Goal: Information Seeking & Learning: Find specific fact

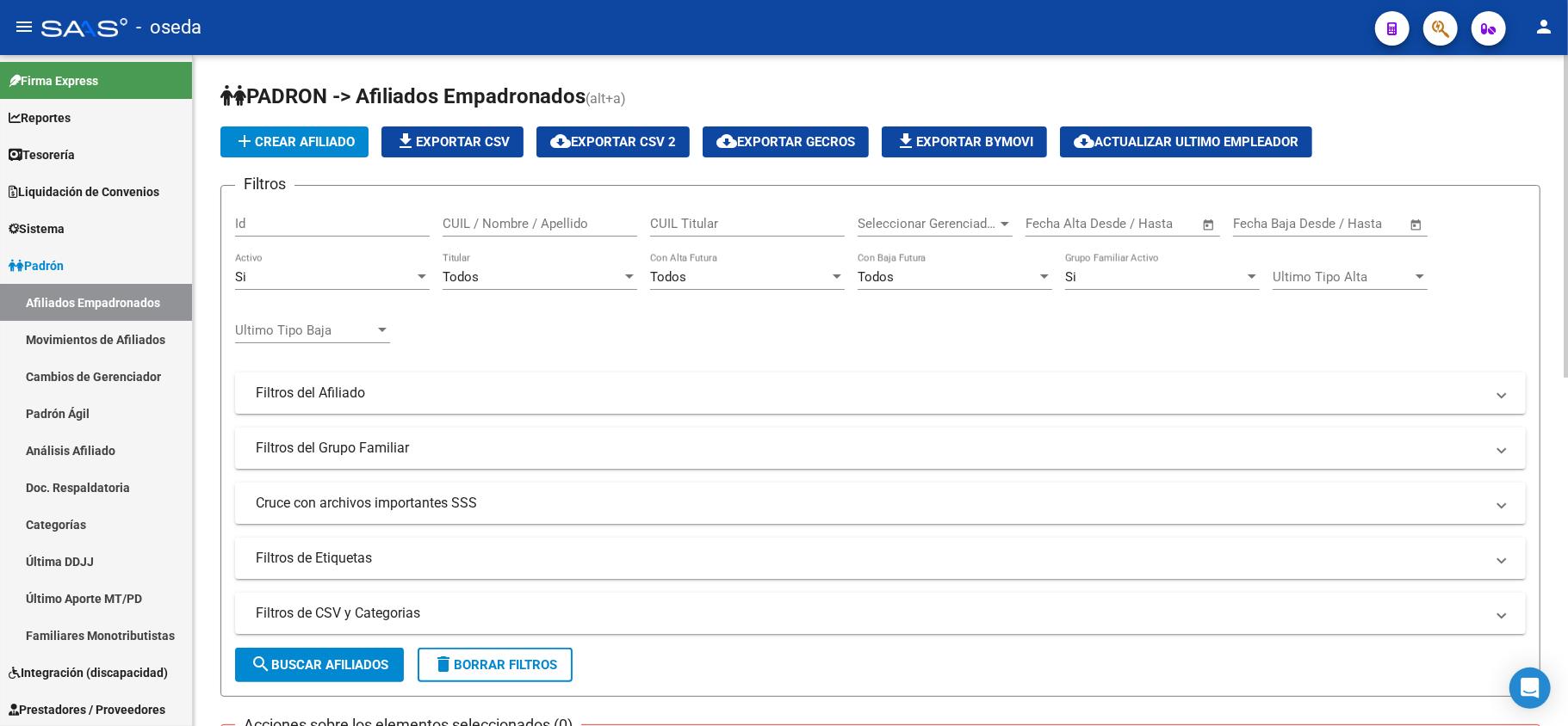
scroll to position [726, 0]
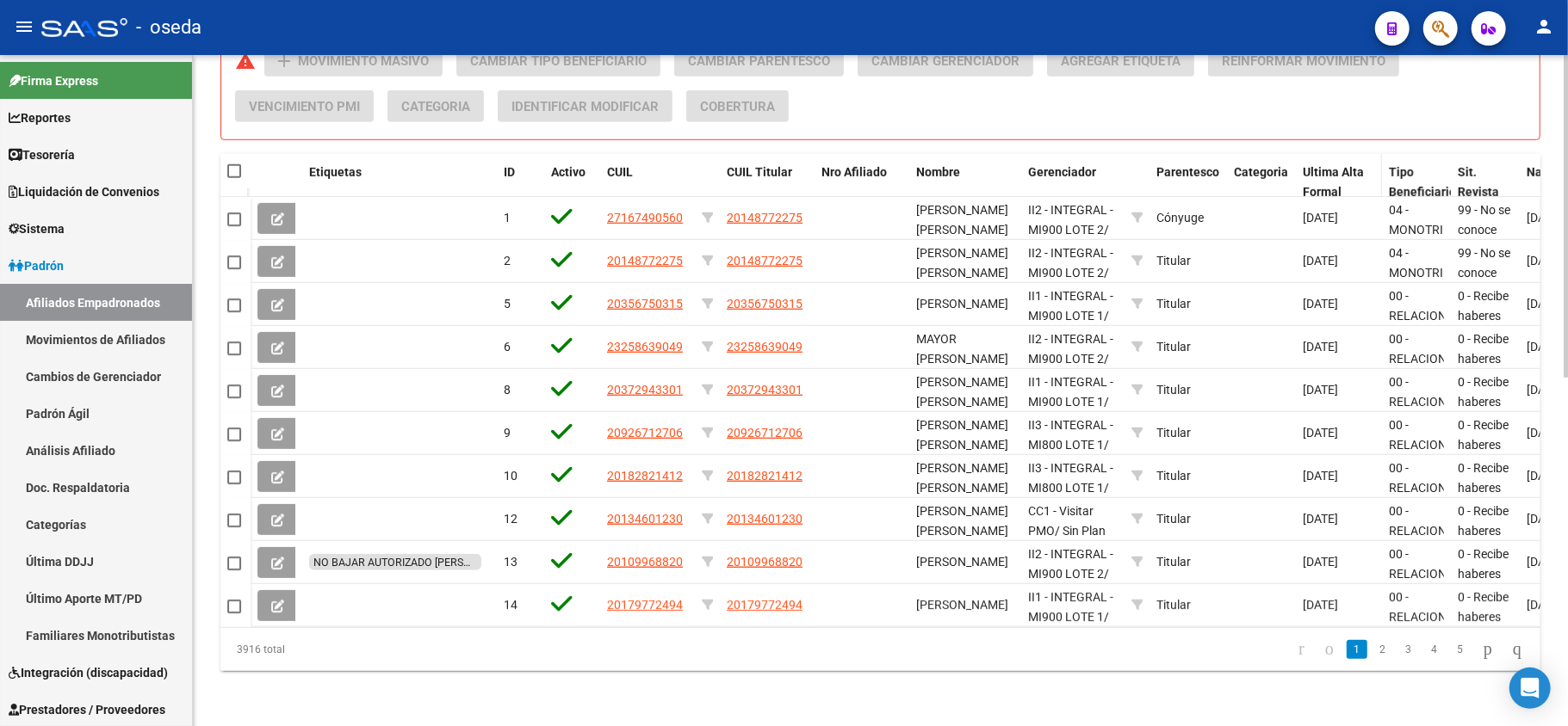
click at [1348, 165] on span "Ultima Alta Formal" at bounding box center [1332, 182] width 61 height 34
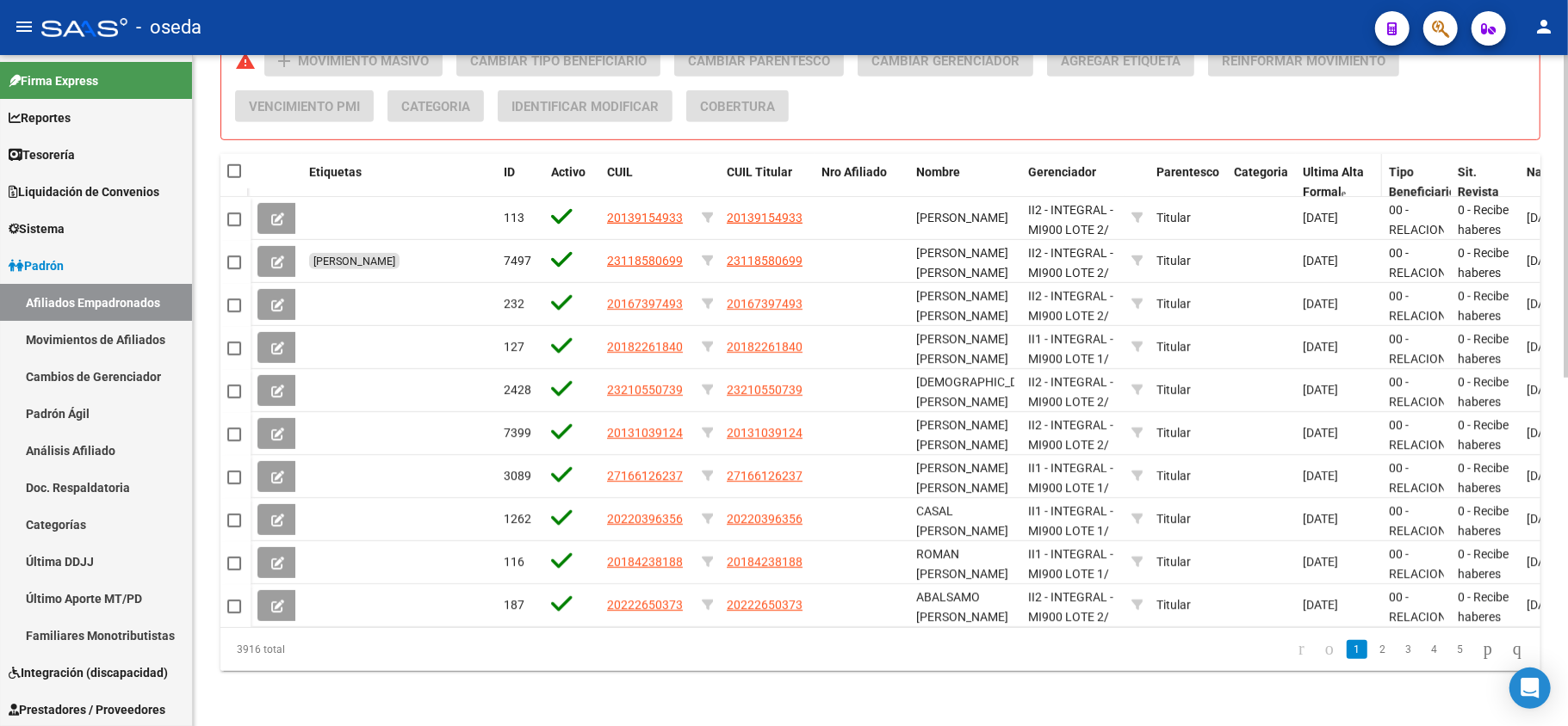
click at [1342, 165] on span "Ultima Alta Formal" at bounding box center [1332, 182] width 61 height 34
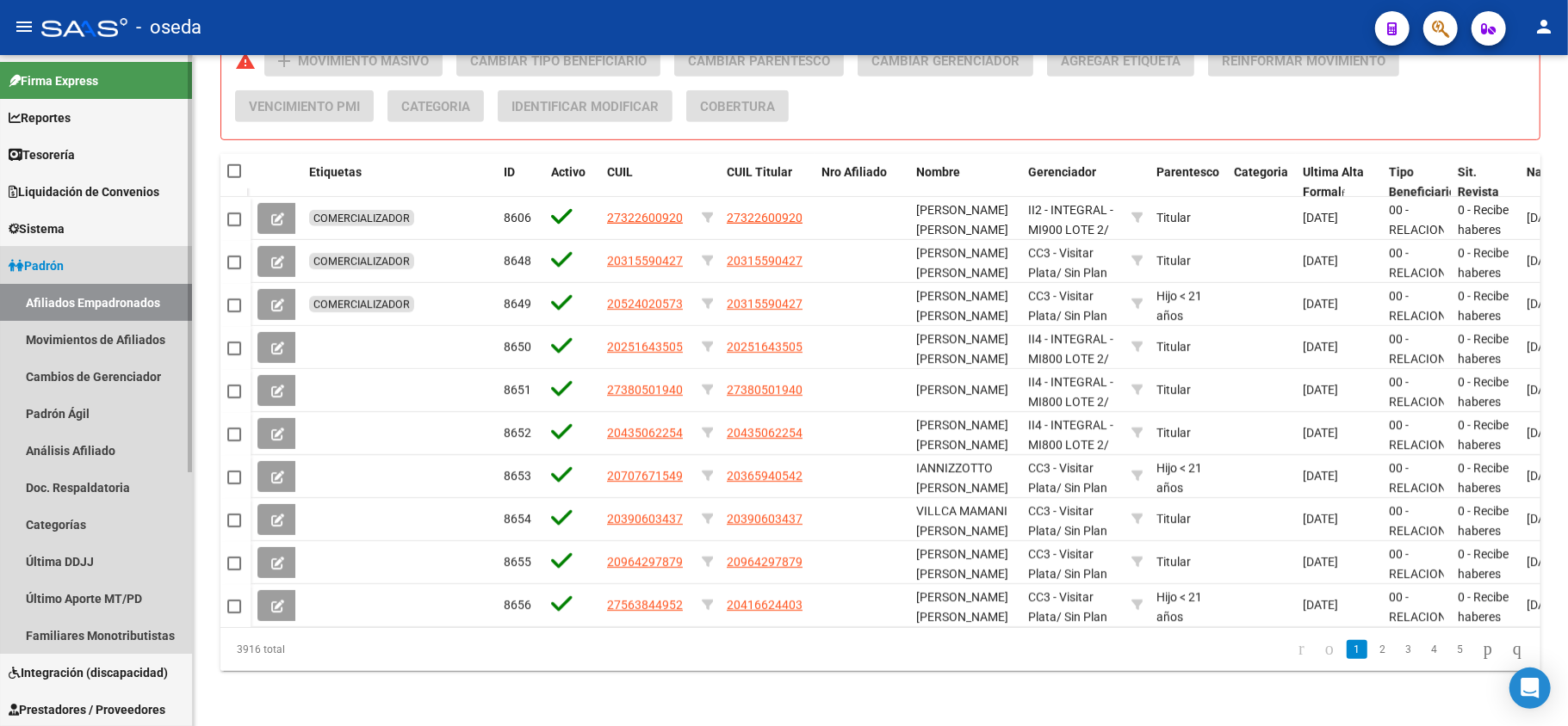
click at [49, 266] on span "Padrón" at bounding box center [36, 265] width 55 height 19
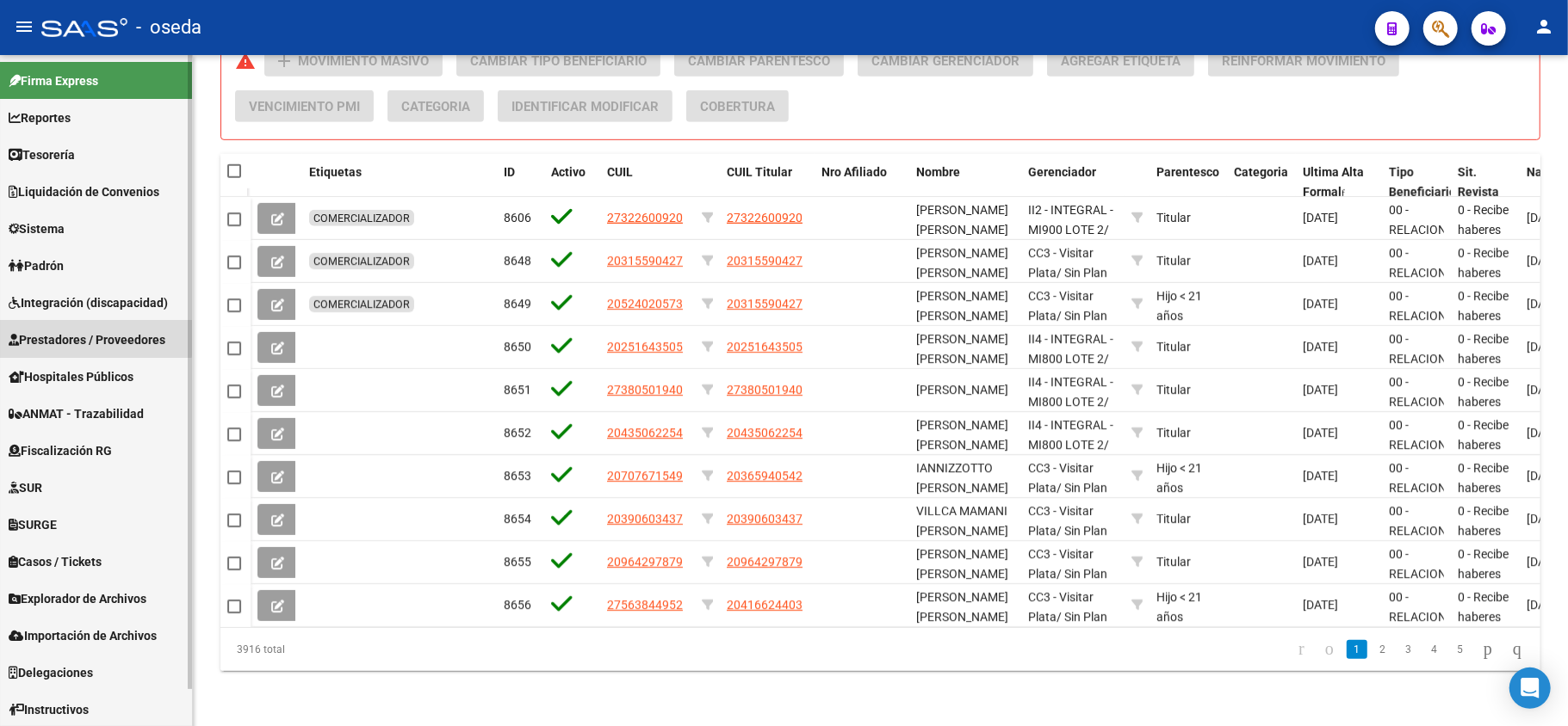
click at [63, 335] on span "Prestadores / Proveedores" at bounding box center [87, 340] width 157 height 19
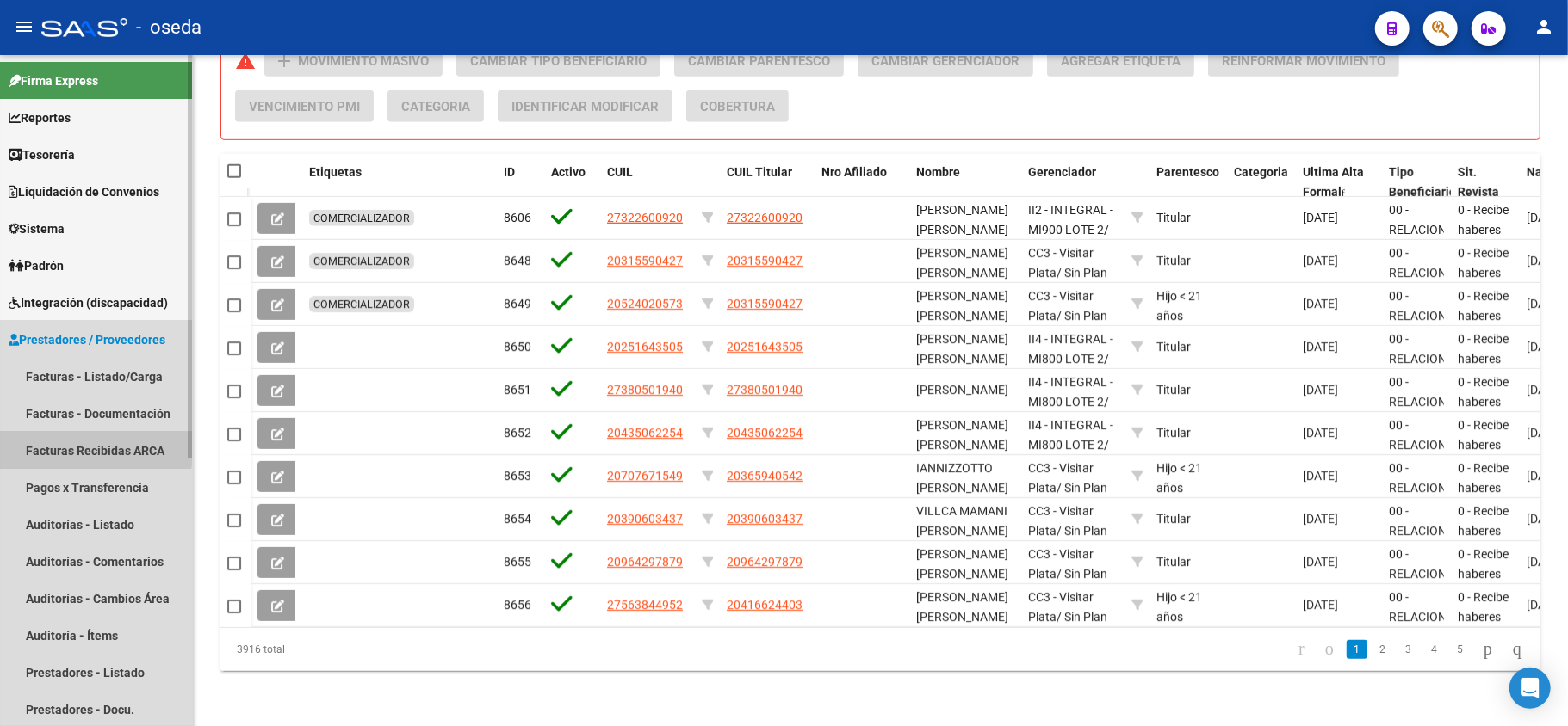
click at [63, 445] on link "Facturas Recibidas ARCA" at bounding box center [95, 450] width 192 height 37
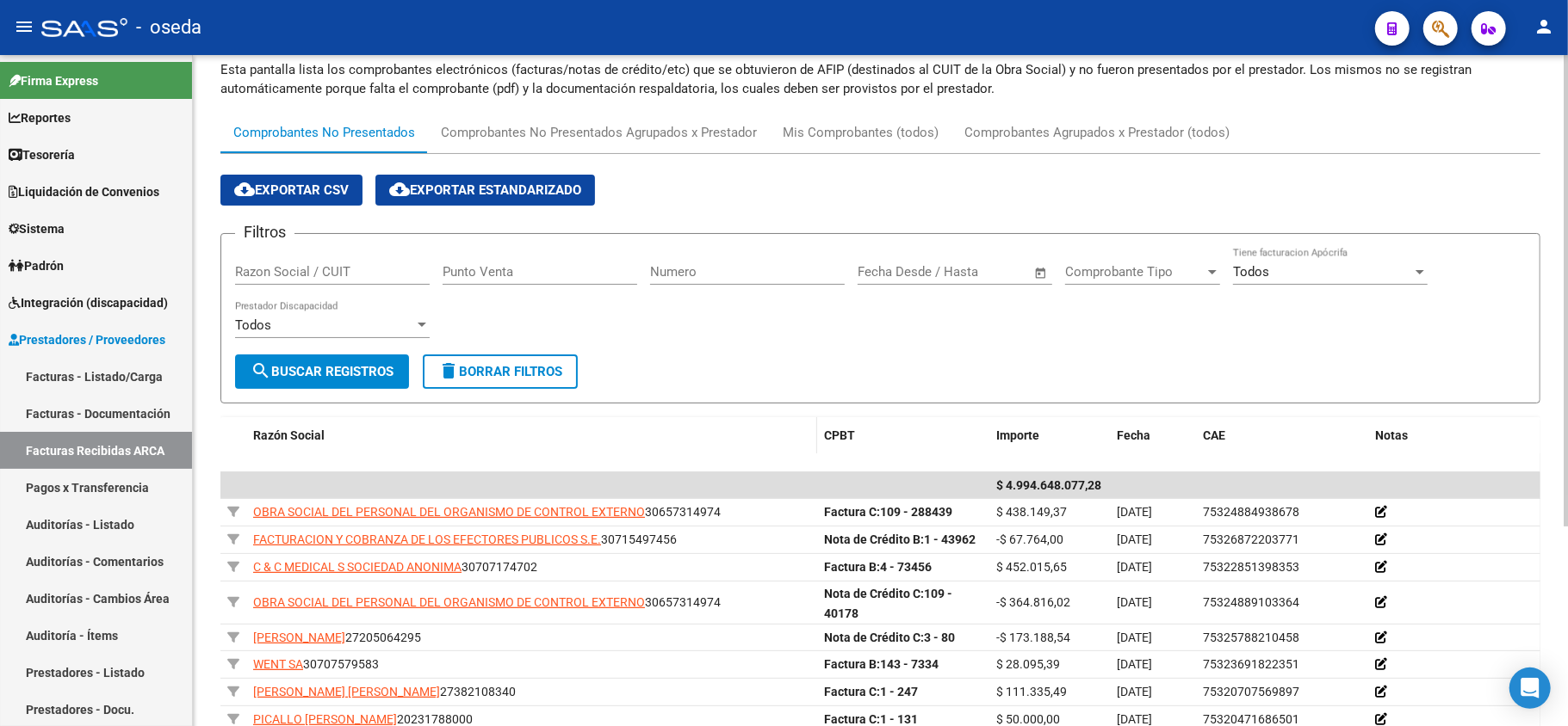
scroll to position [283, 0]
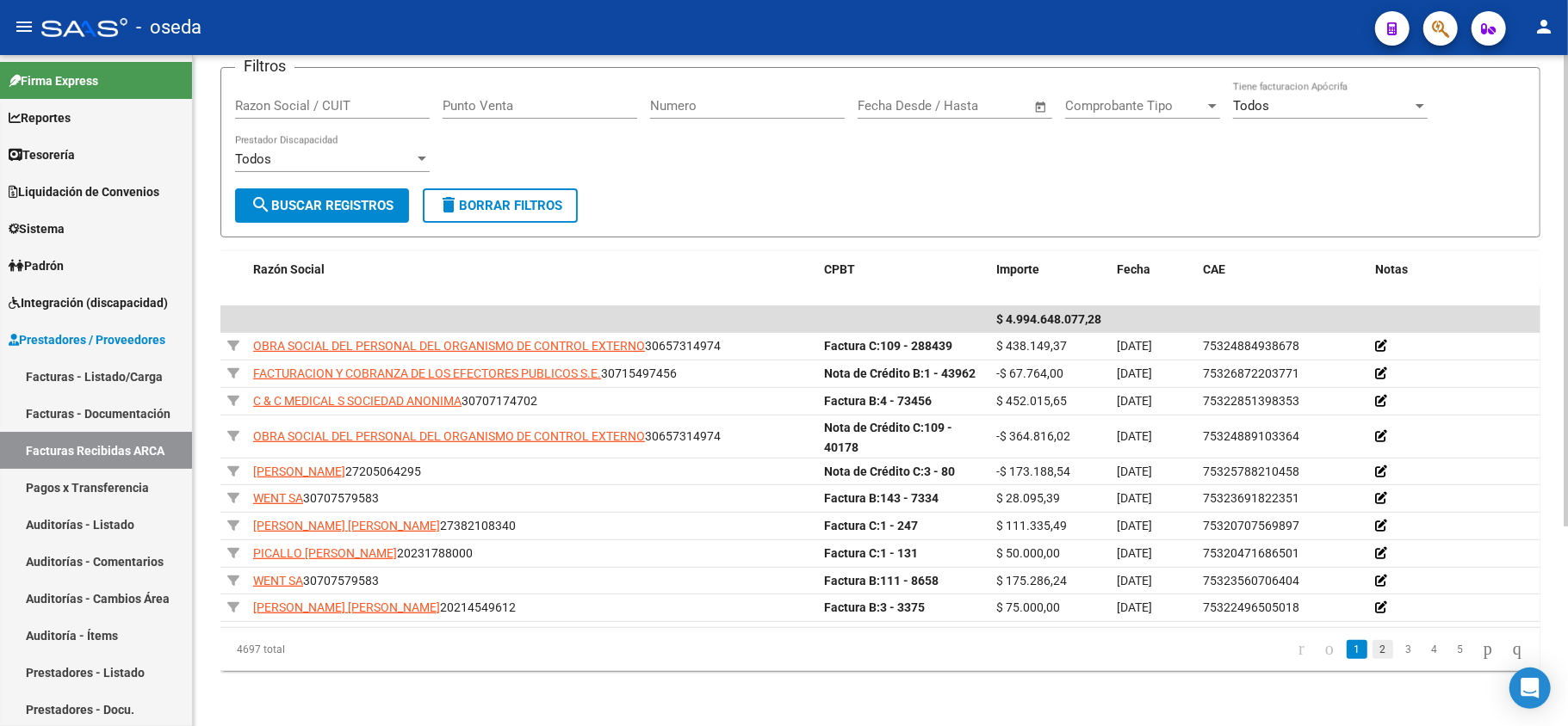
click at [1373, 648] on link "2" at bounding box center [1383, 649] width 21 height 19
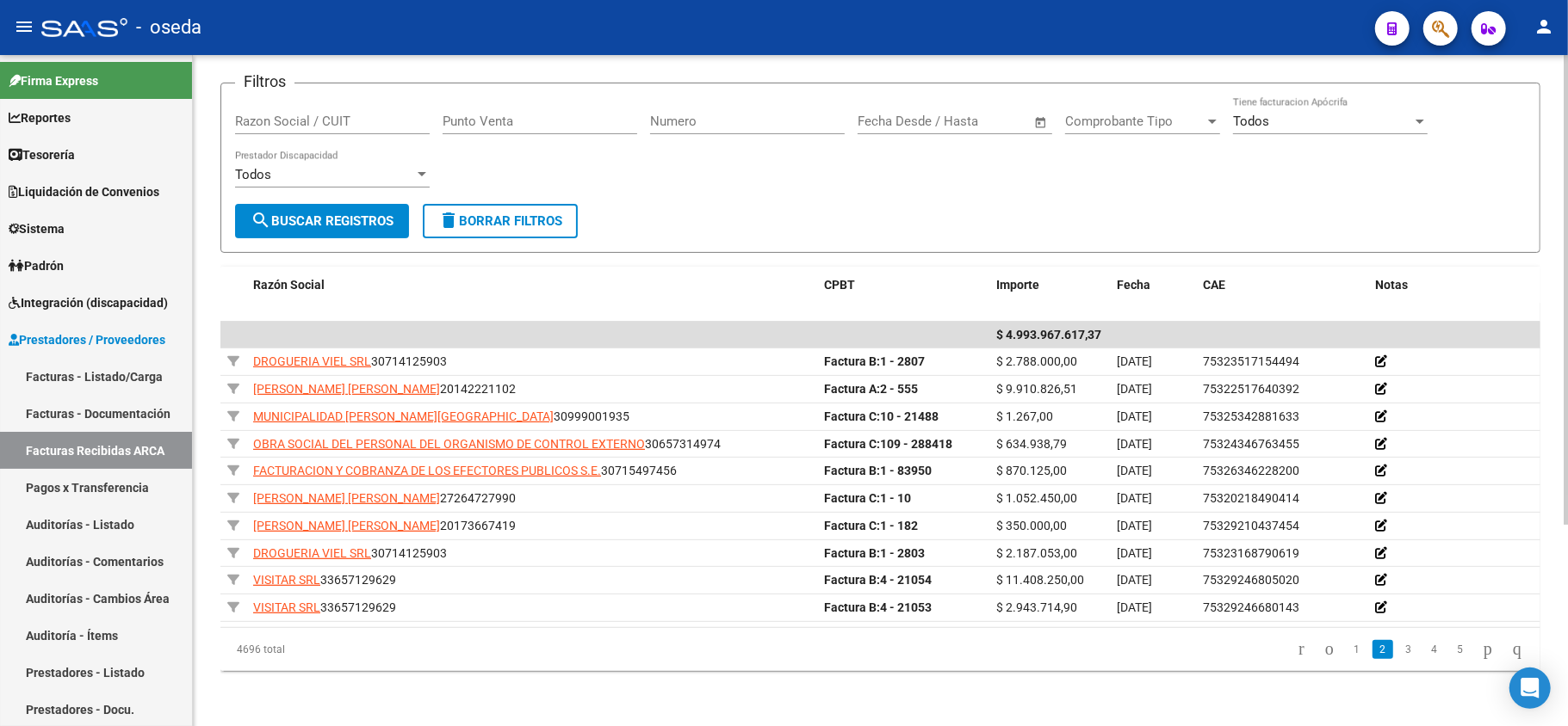
scroll to position [268, 0]
click at [1296, 641] on icon "go to first page" at bounding box center [1302, 648] width 11 height 21
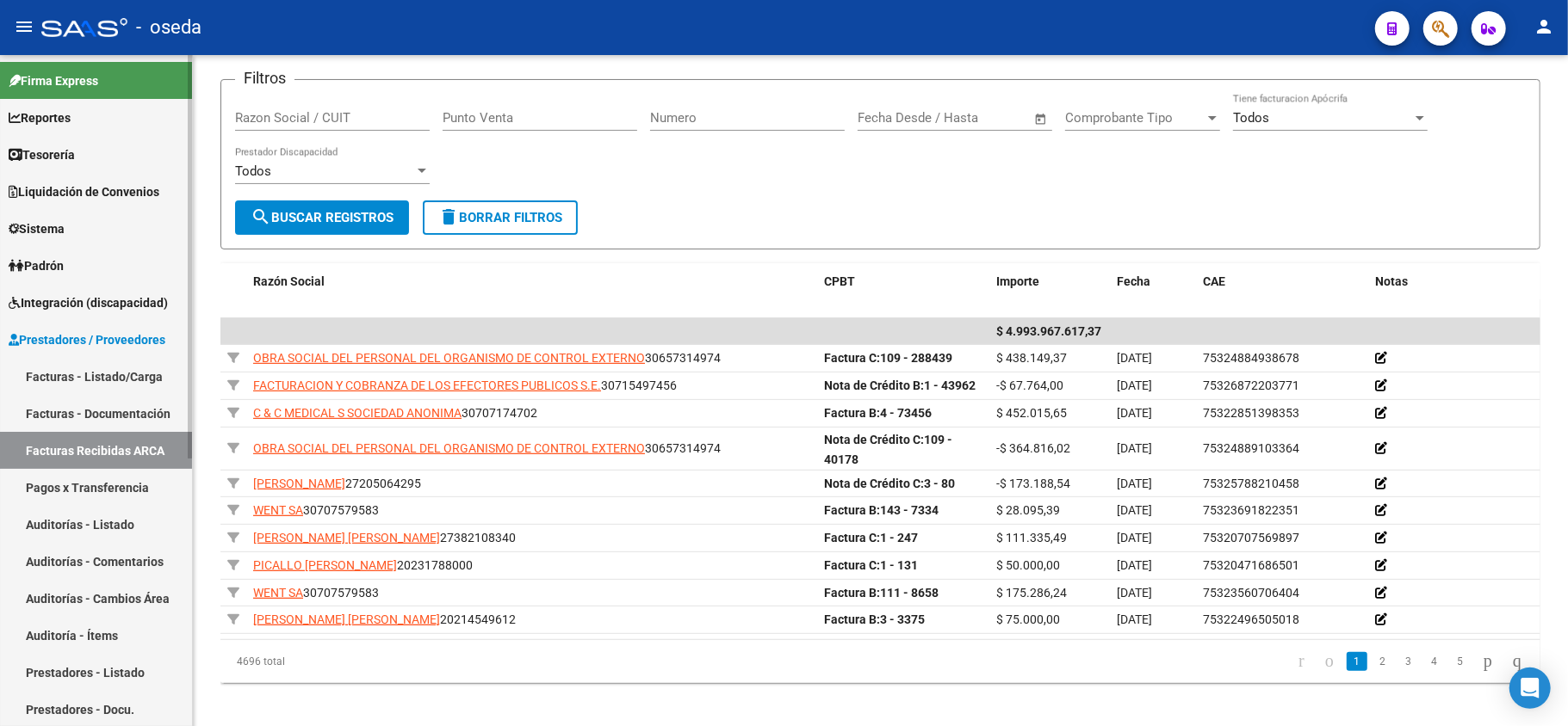
click at [70, 376] on link "Facturas - Listado/Carga" at bounding box center [95, 377] width 192 height 37
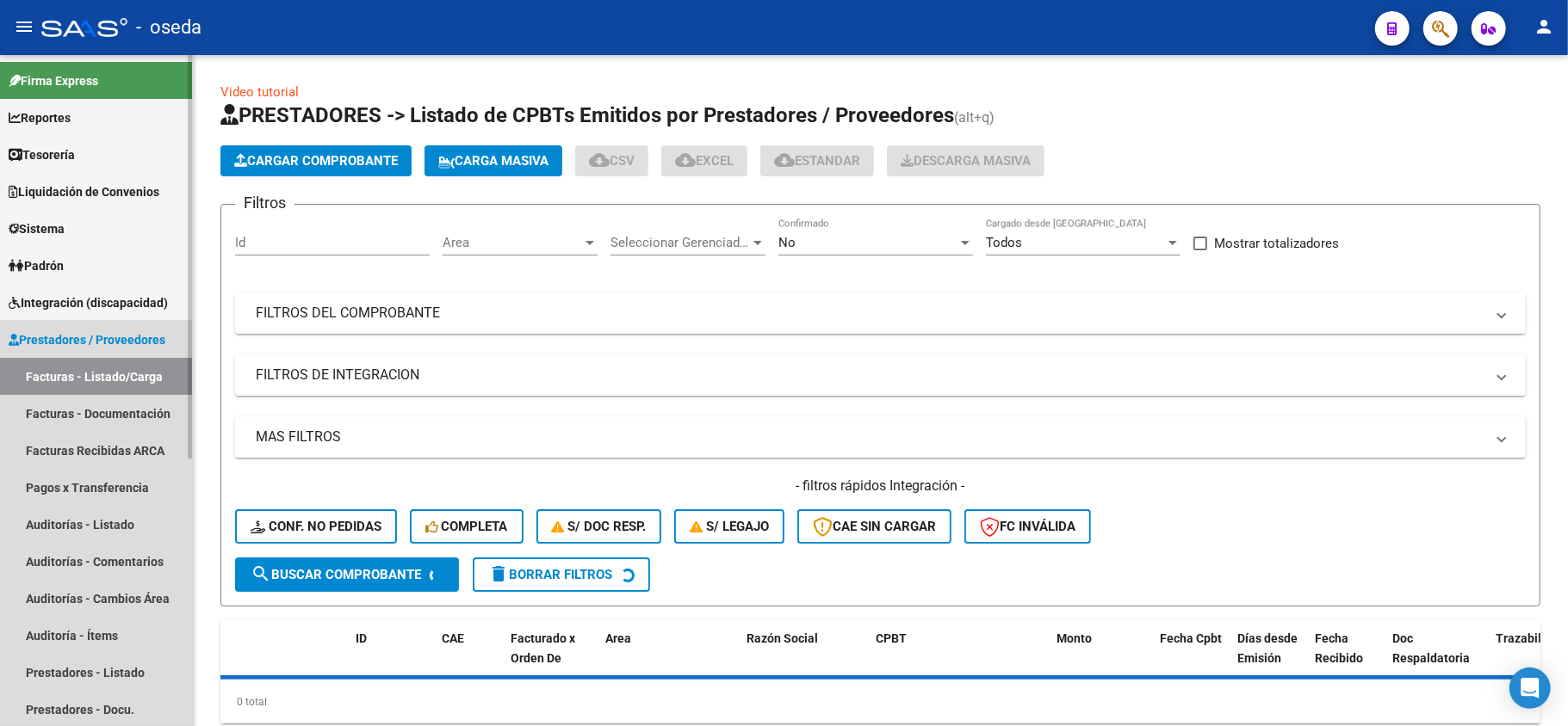
click at [69, 338] on span "Prestadores / Proveedores" at bounding box center [87, 340] width 157 height 19
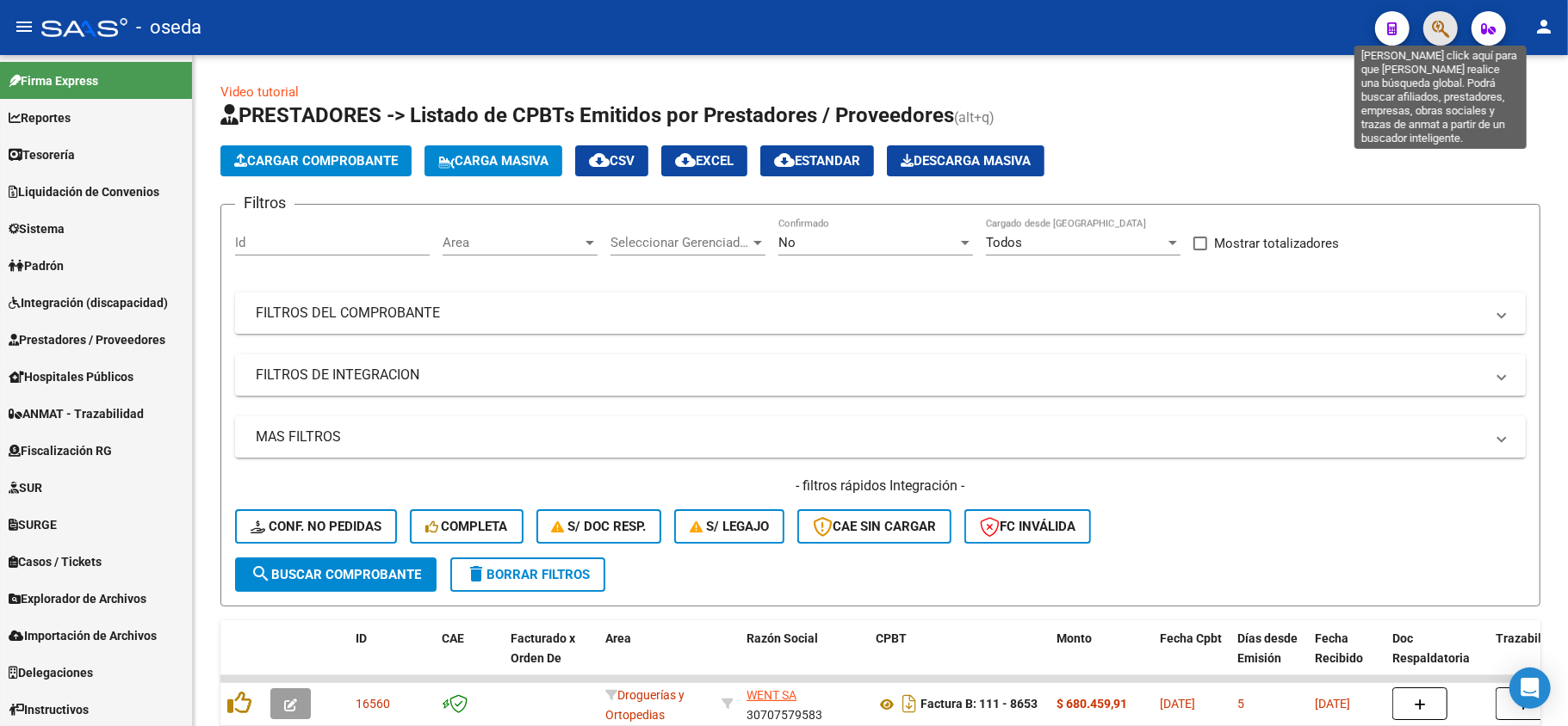
click at [1431, 26] on icon "button" at bounding box center [1440, 28] width 17 height 20
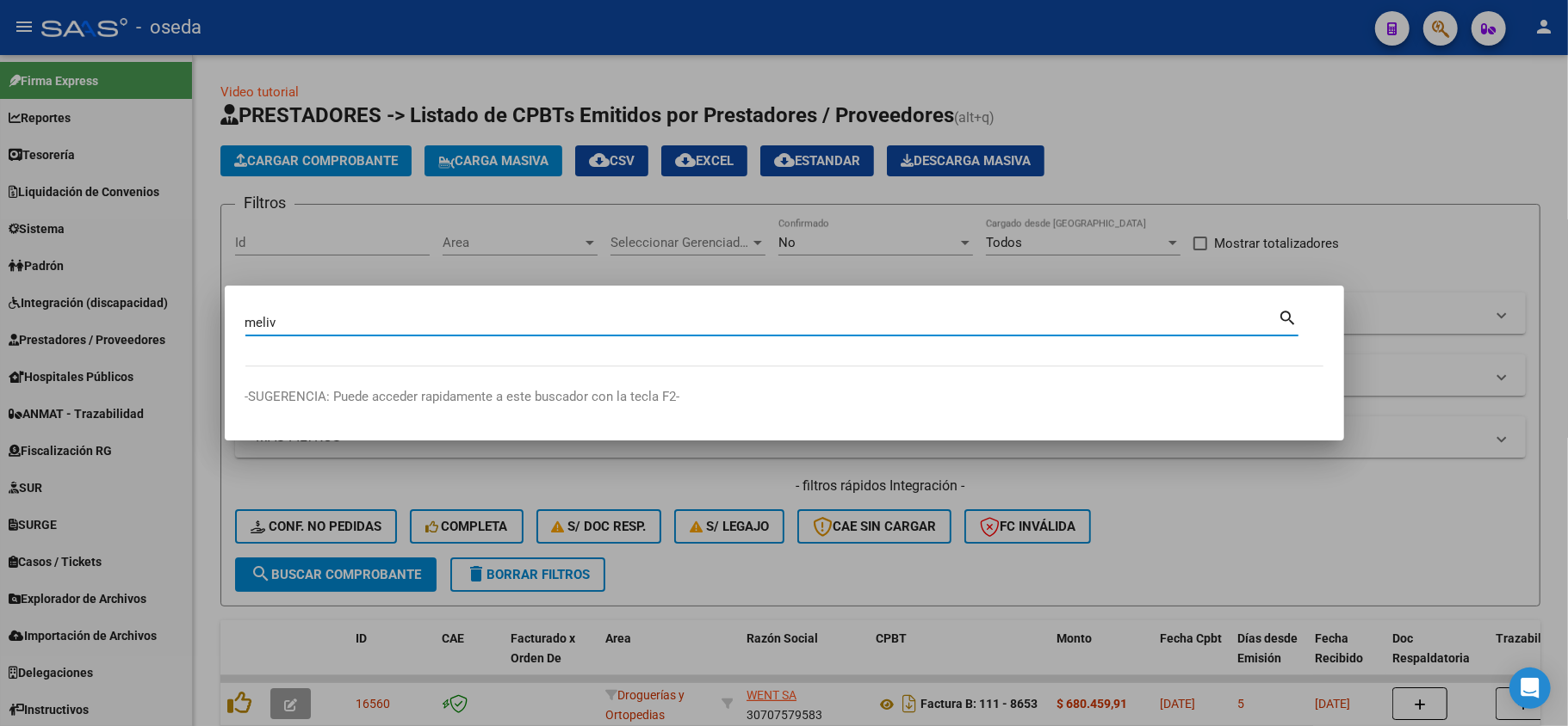
type input "meliv"
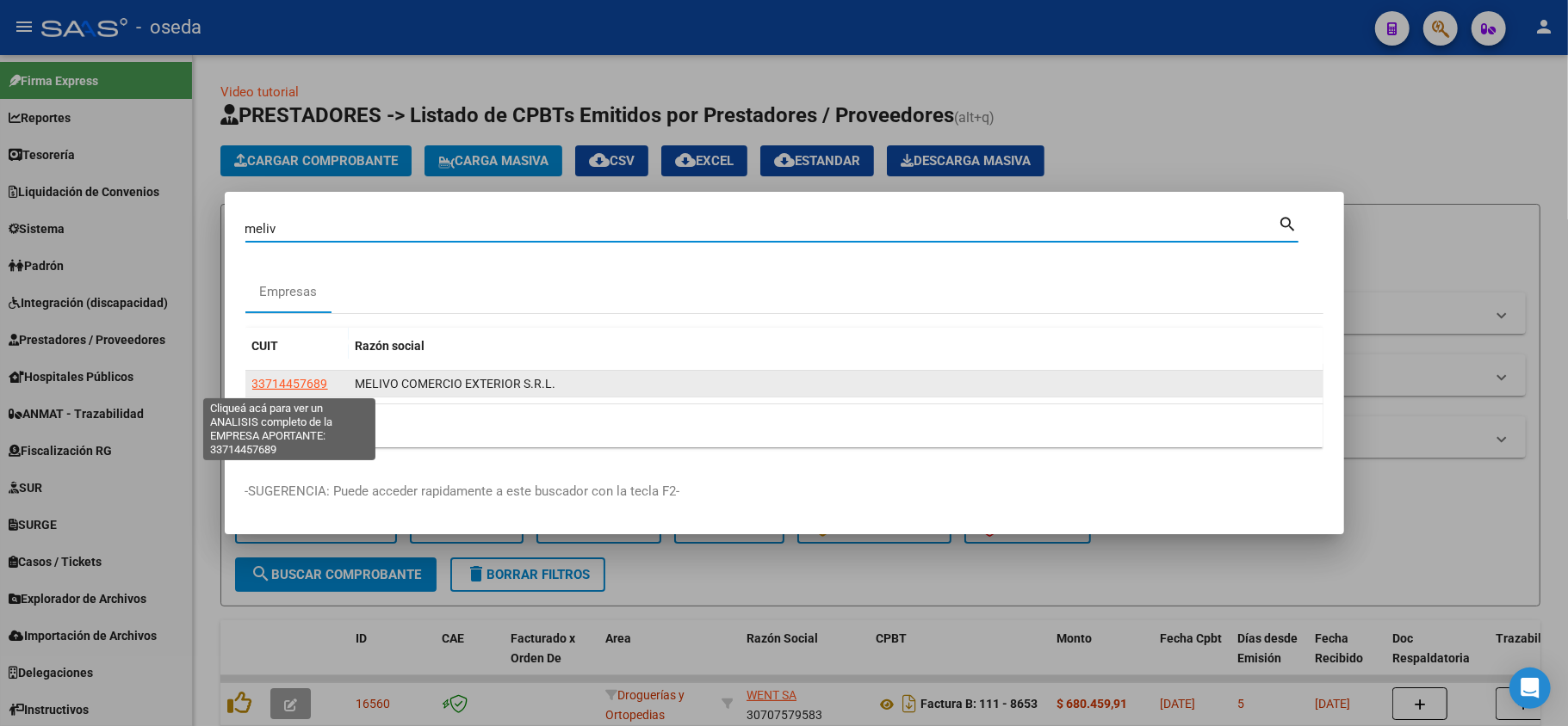
click at [298, 378] on span "33714457689" at bounding box center [290, 383] width 76 height 14
type textarea "33714457689"
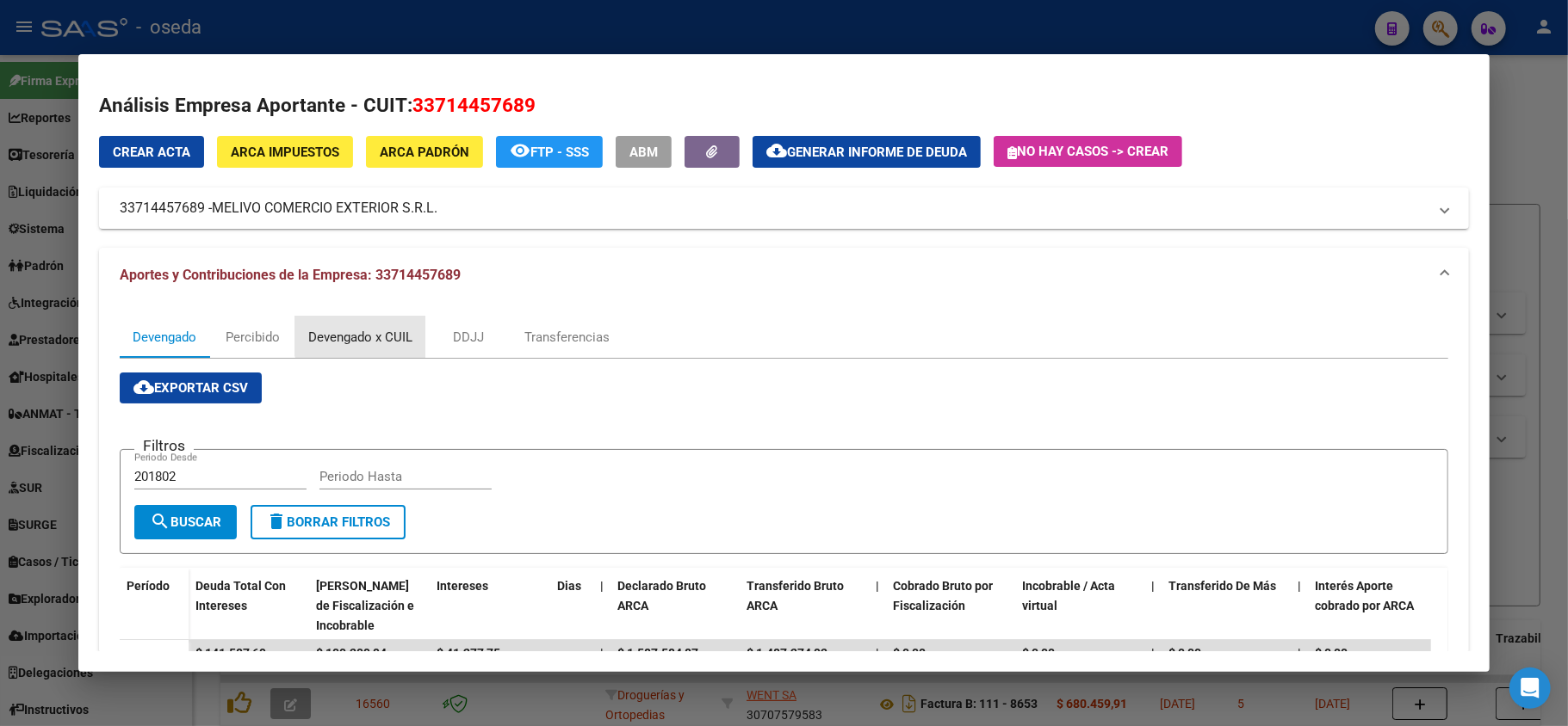
click at [366, 332] on div "Devengado x CUIL" at bounding box center [360, 337] width 104 height 19
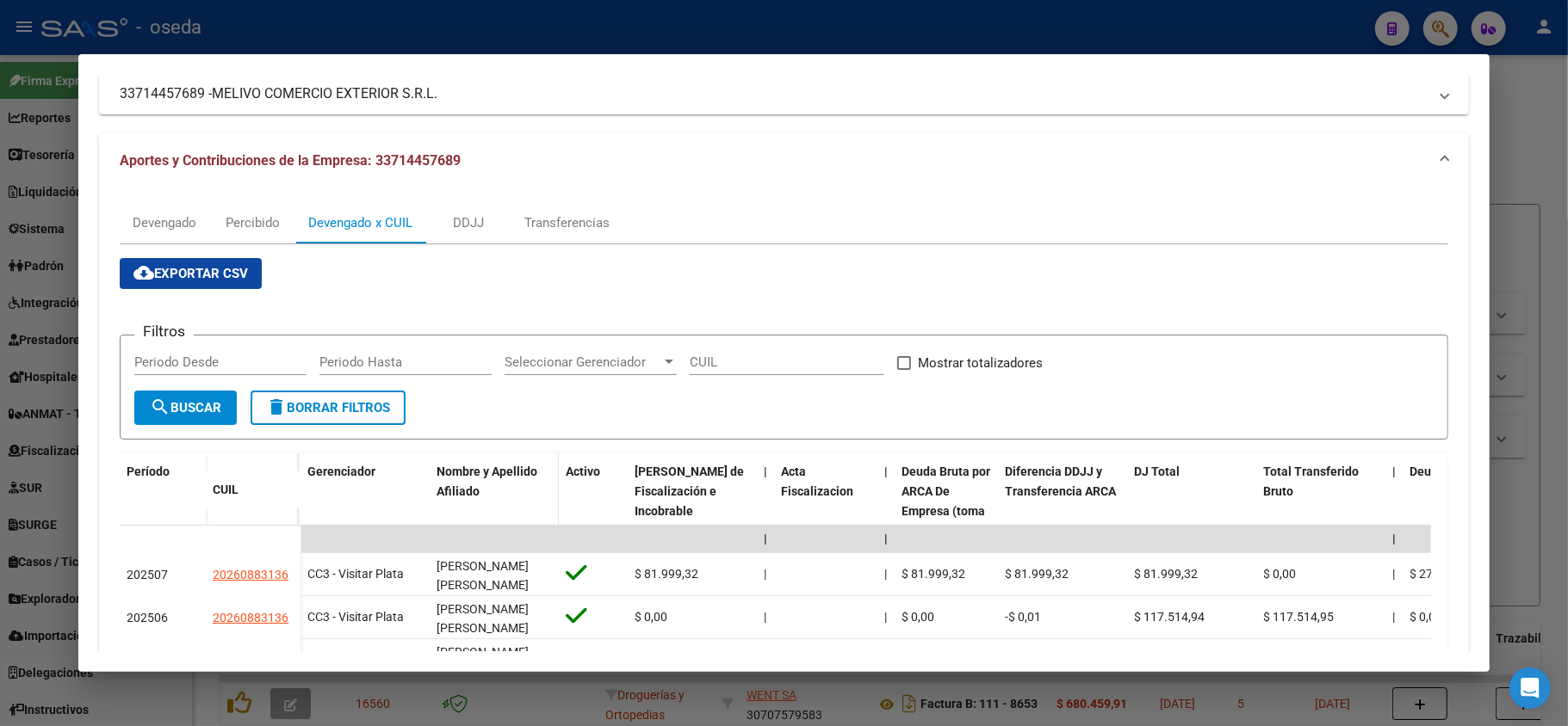
scroll to position [229, 0]
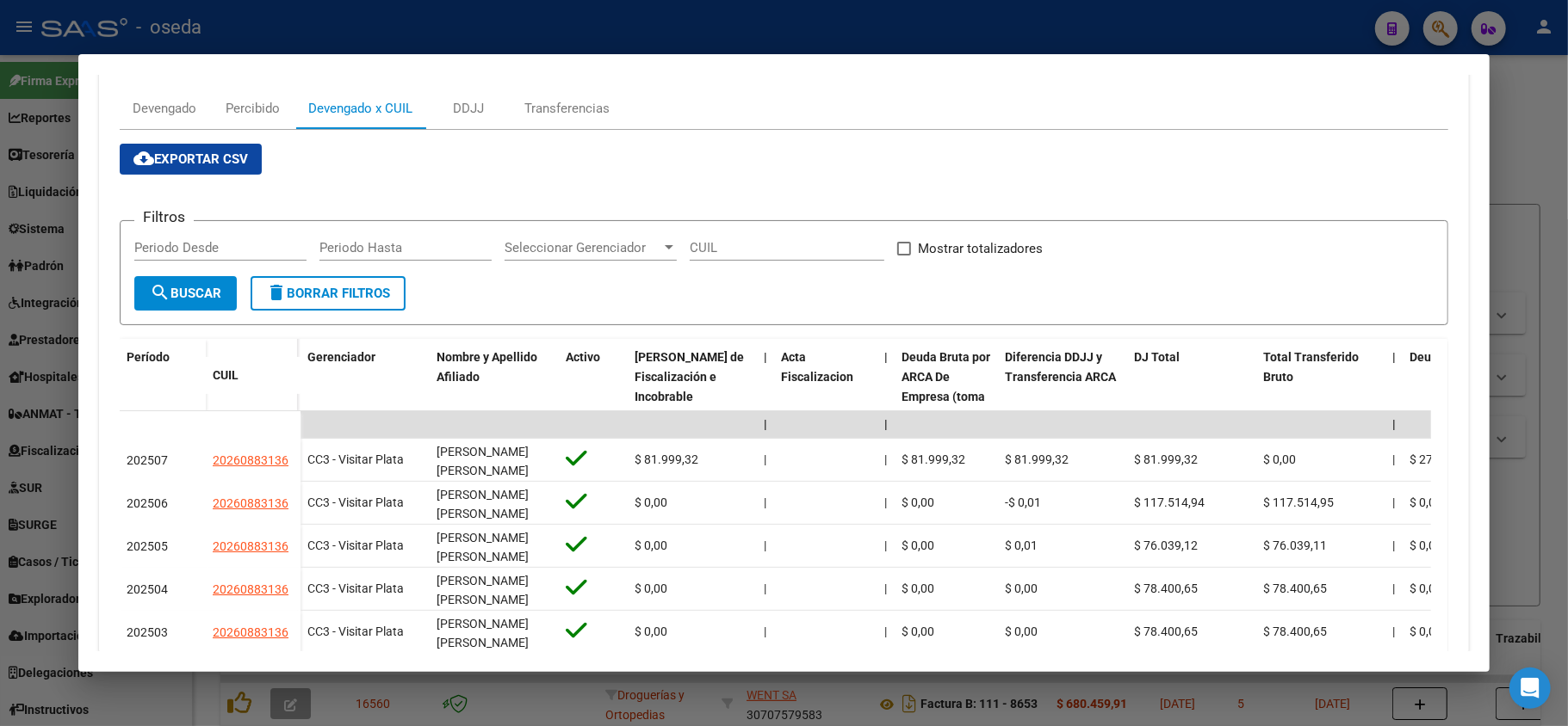
click at [84, 404] on mat-dialog-content "Análisis Empresa Aportante - CUIT: 33714457689 Crear Acta ARCA Impuestos ARCA […" at bounding box center [784, 363] width 1411 height 576
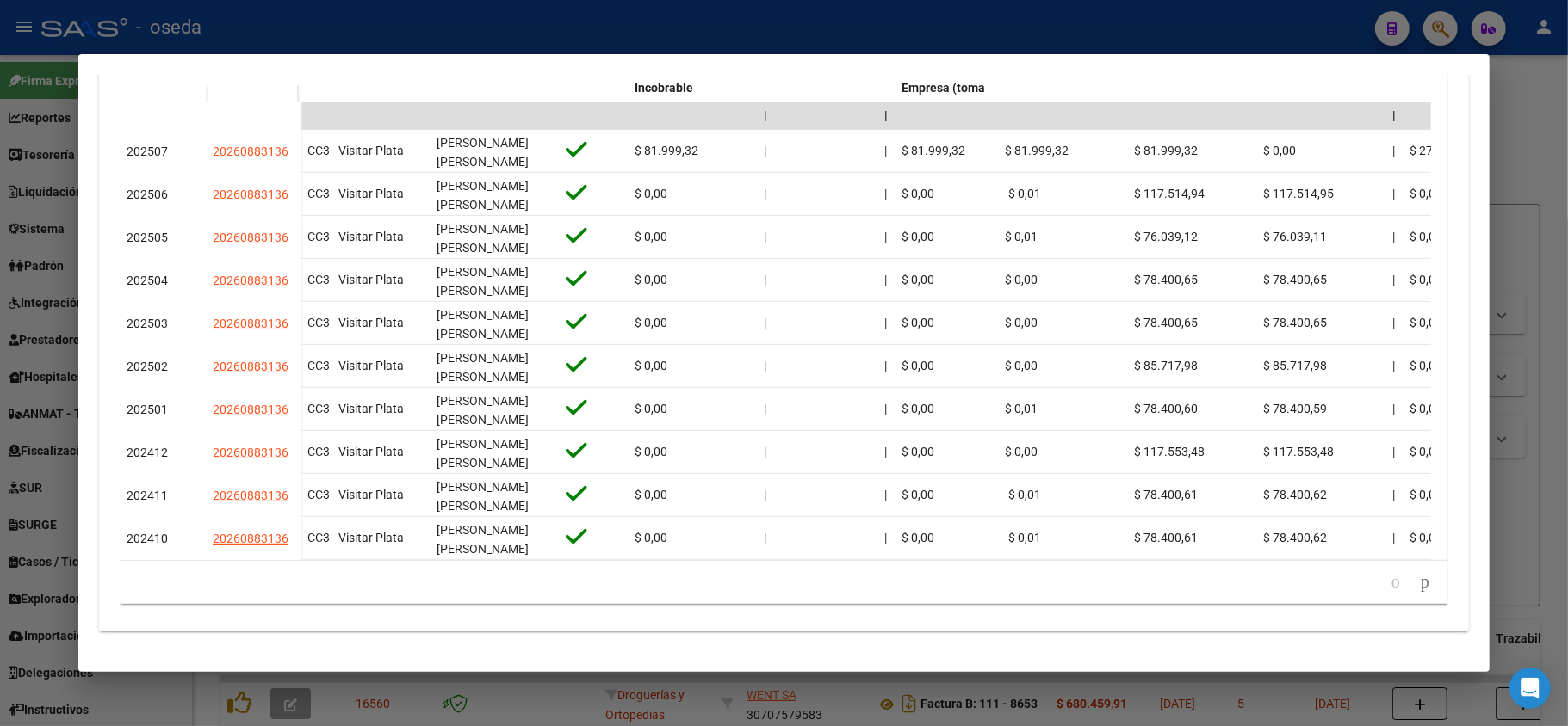
click at [467, 11] on div at bounding box center [784, 363] width 1568 height 726
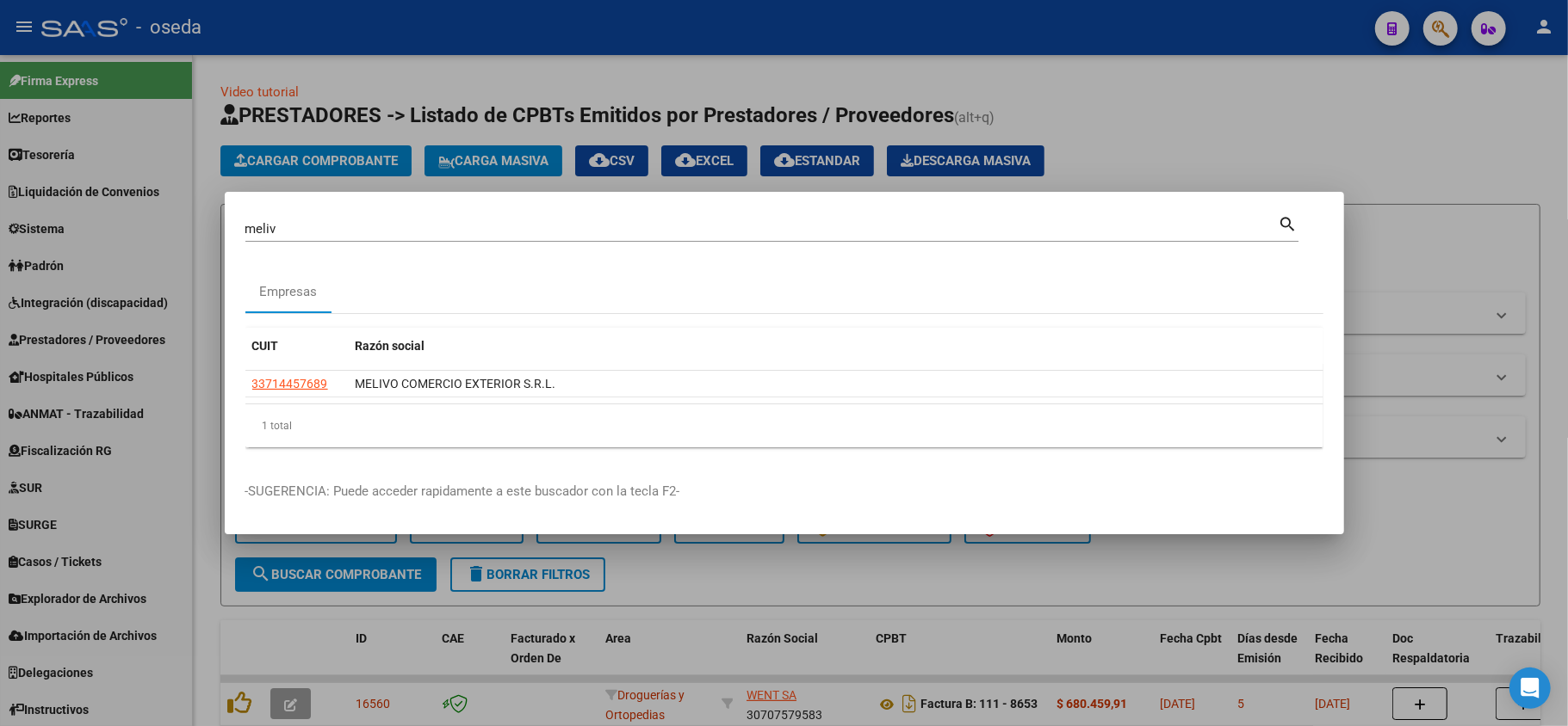
click at [421, 227] on input "meliv" at bounding box center [761, 229] width 1033 height 16
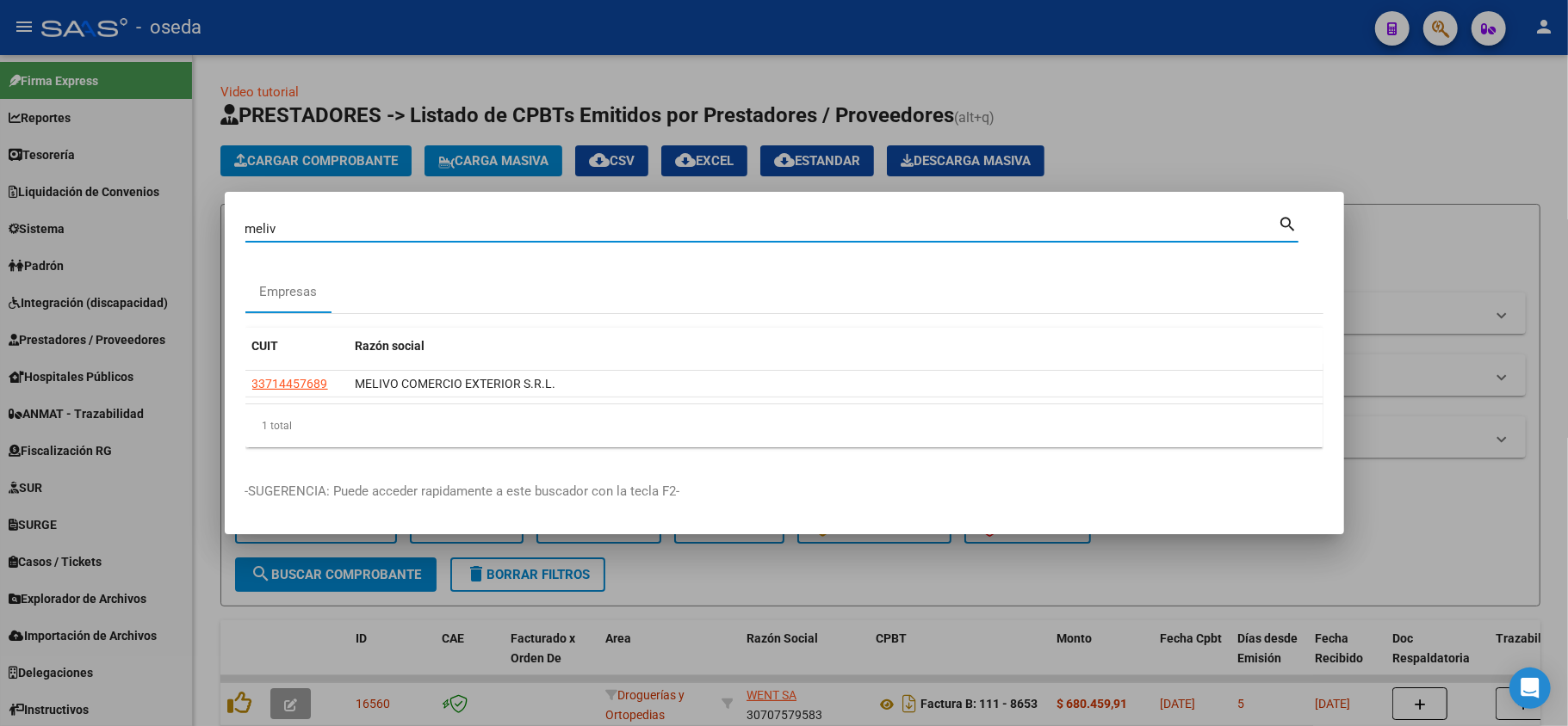
click at [421, 227] on input "meliv" at bounding box center [761, 229] width 1033 height 16
type input "[PERSON_NAME]"
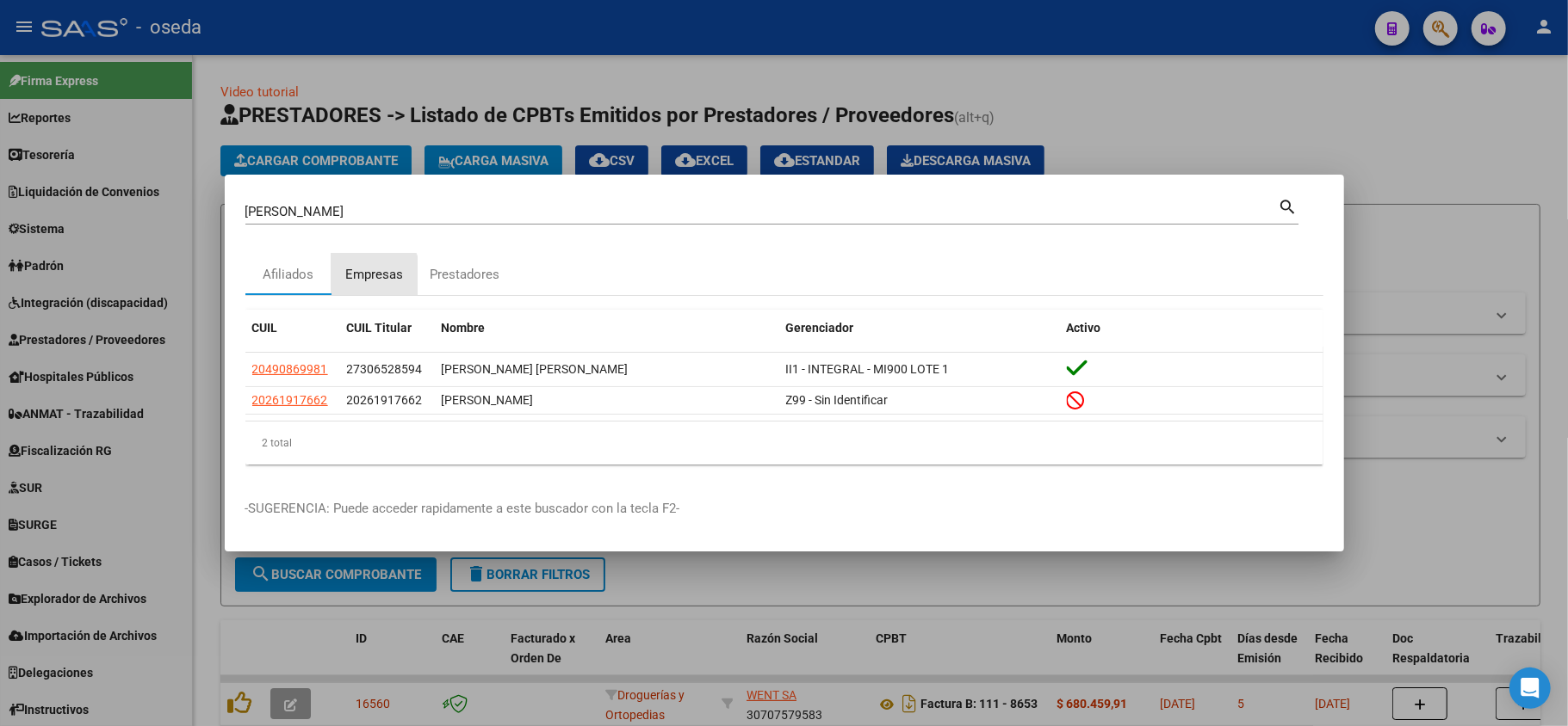
click at [364, 276] on div "Empresas" at bounding box center [374, 275] width 58 height 20
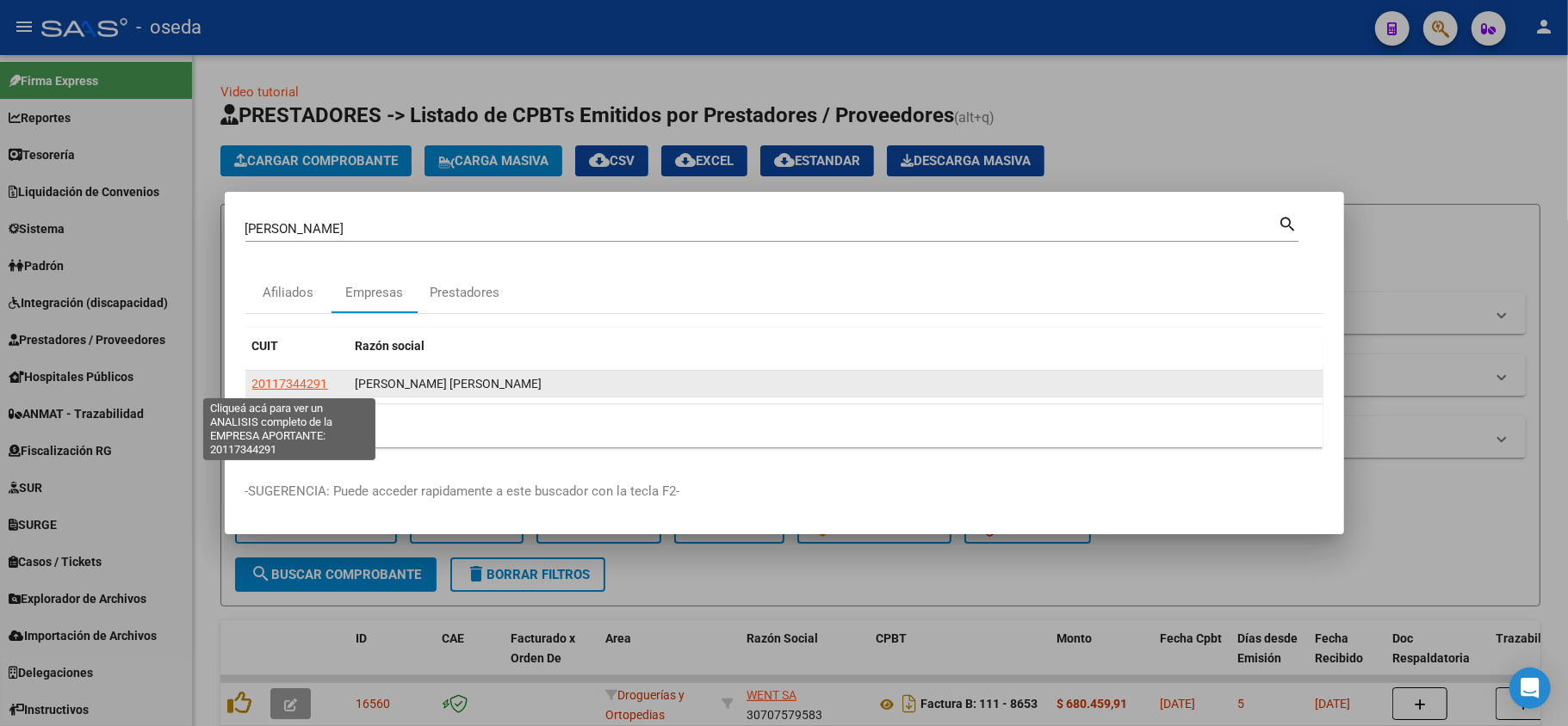
click at [303, 391] on span "20117344291" at bounding box center [290, 383] width 76 height 14
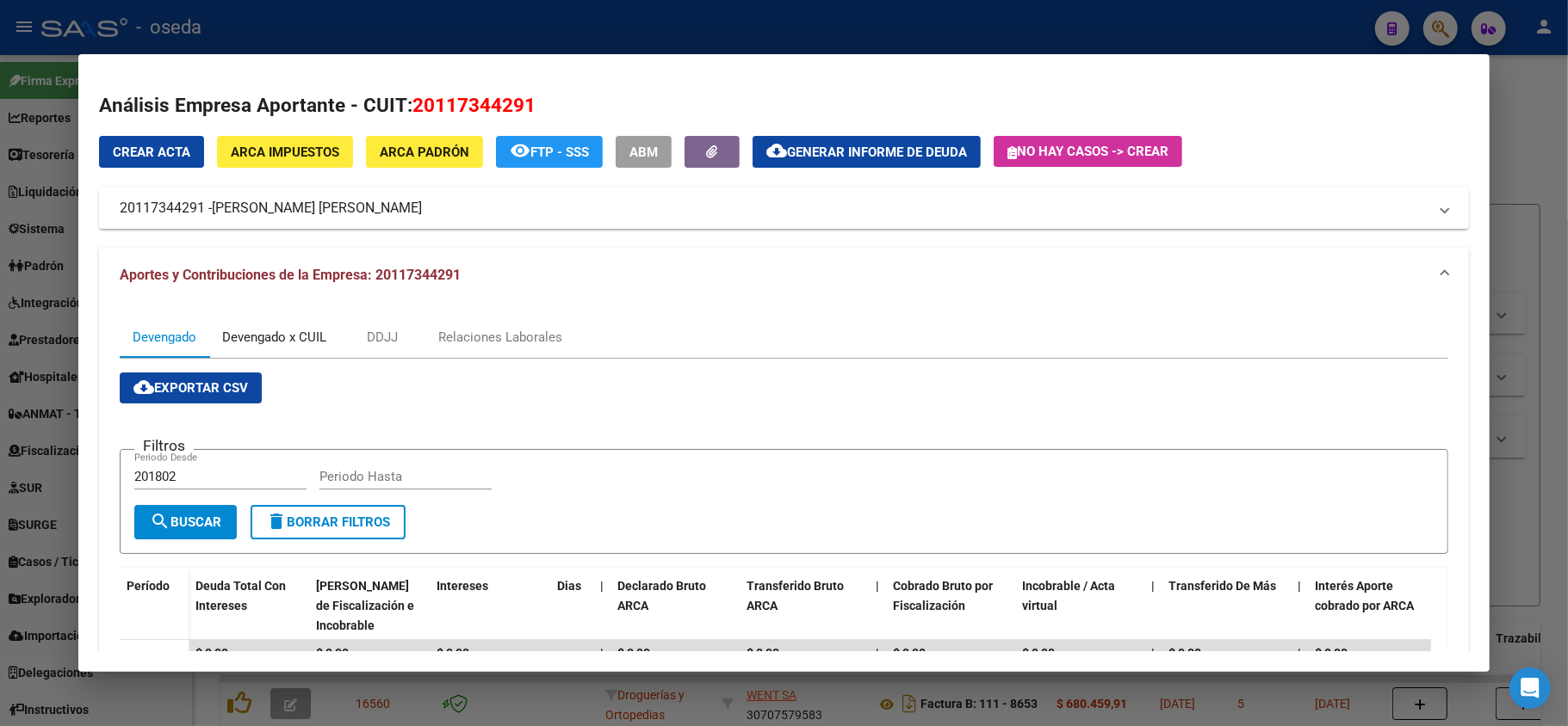
click at [310, 339] on div "Devengado x CUIL" at bounding box center [274, 337] width 104 height 19
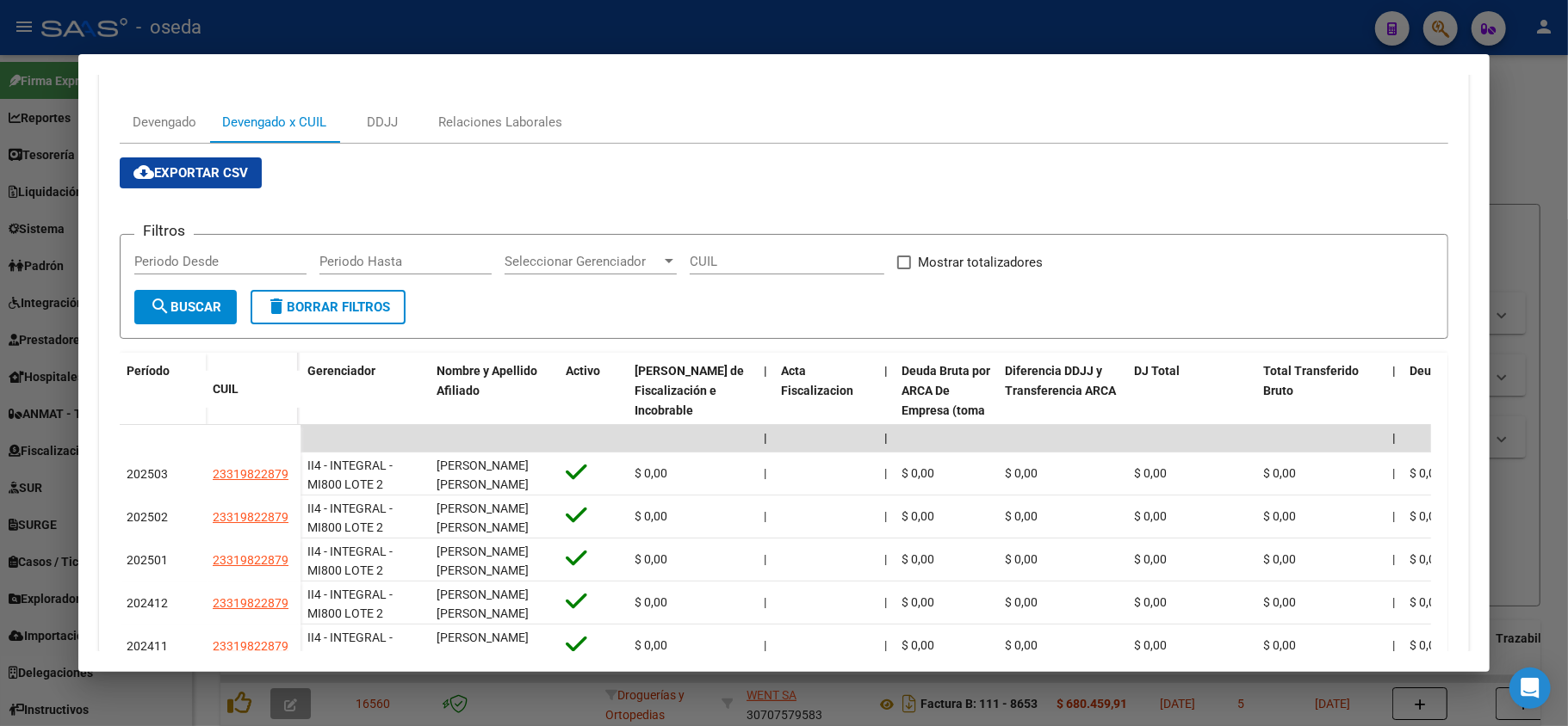
scroll to position [0, 0]
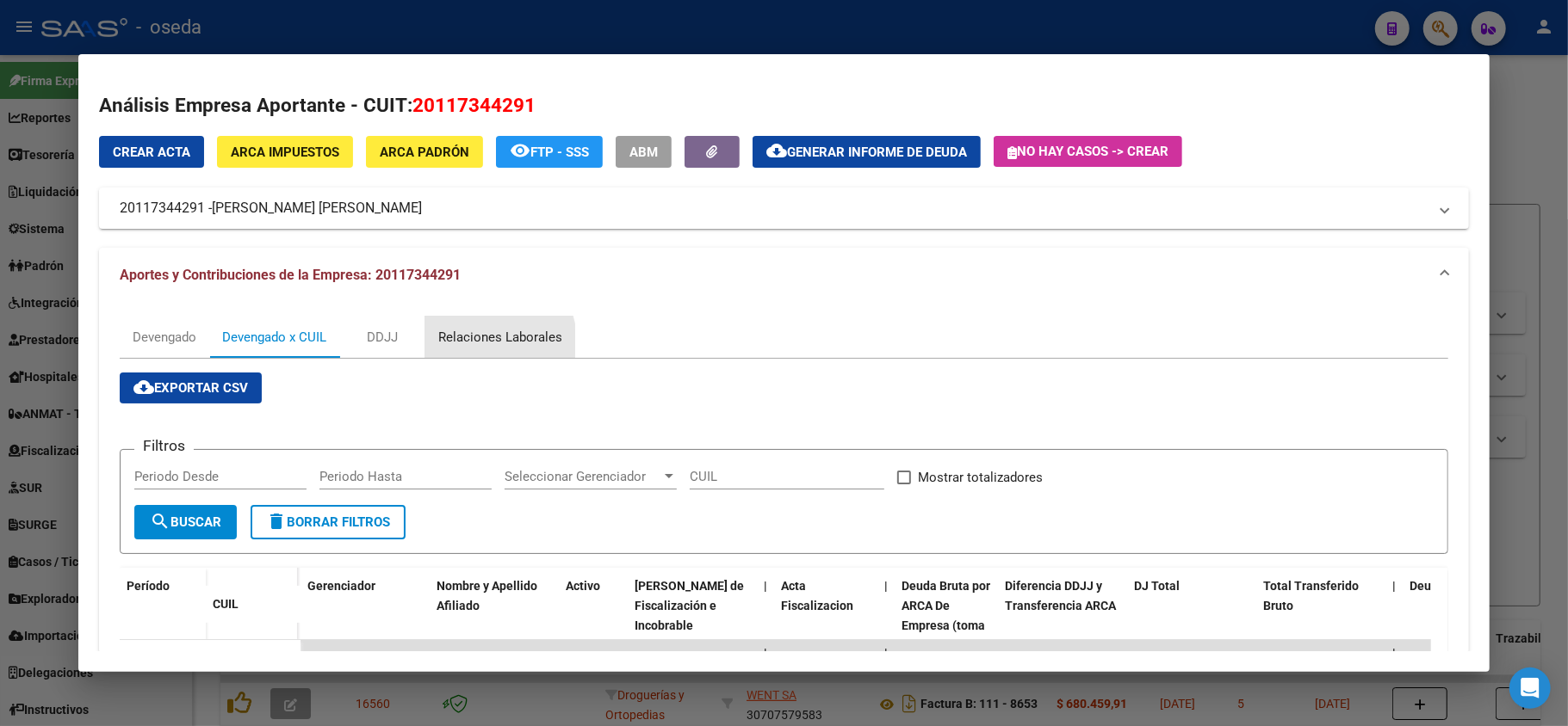
click at [482, 342] on div "Relaciones Laborales" at bounding box center [500, 337] width 124 height 19
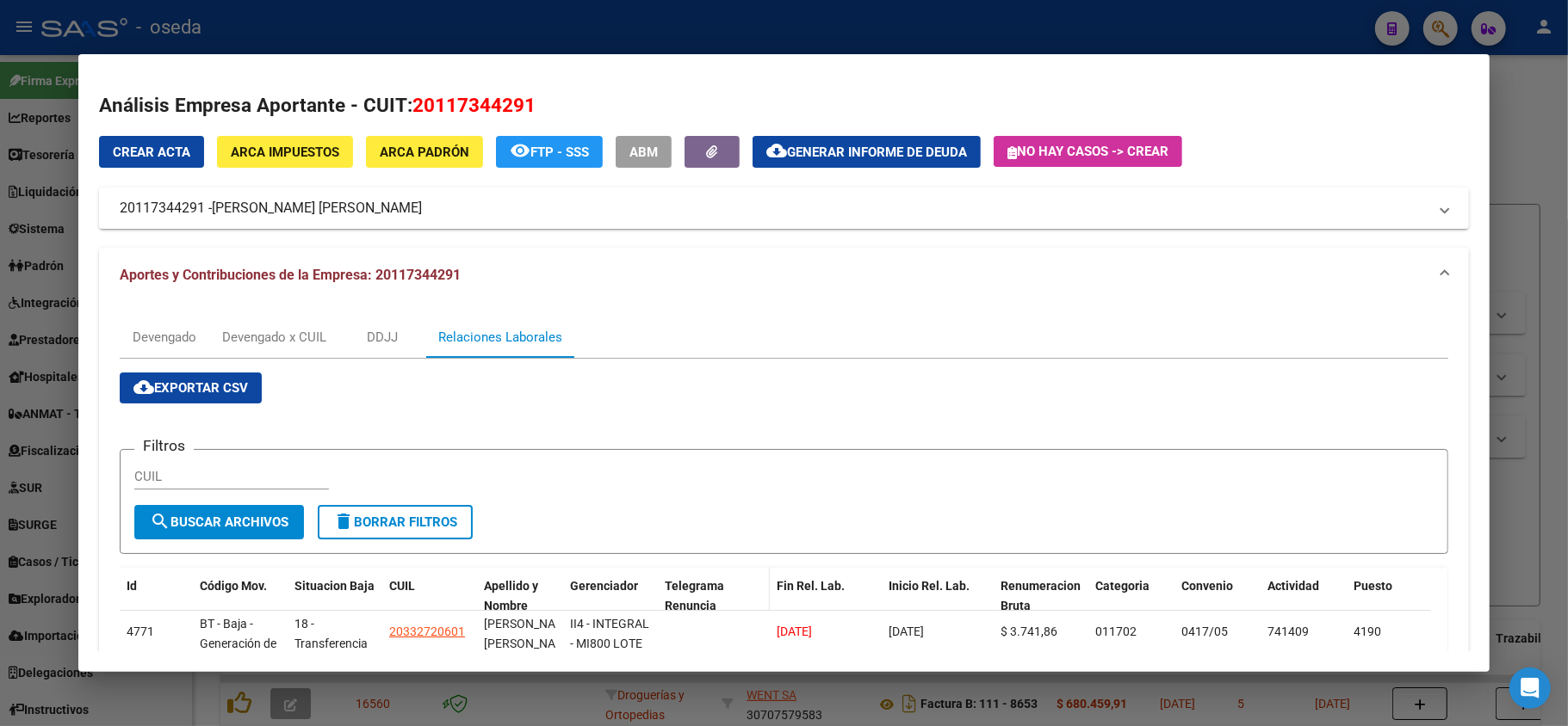
scroll to position [201, 0]
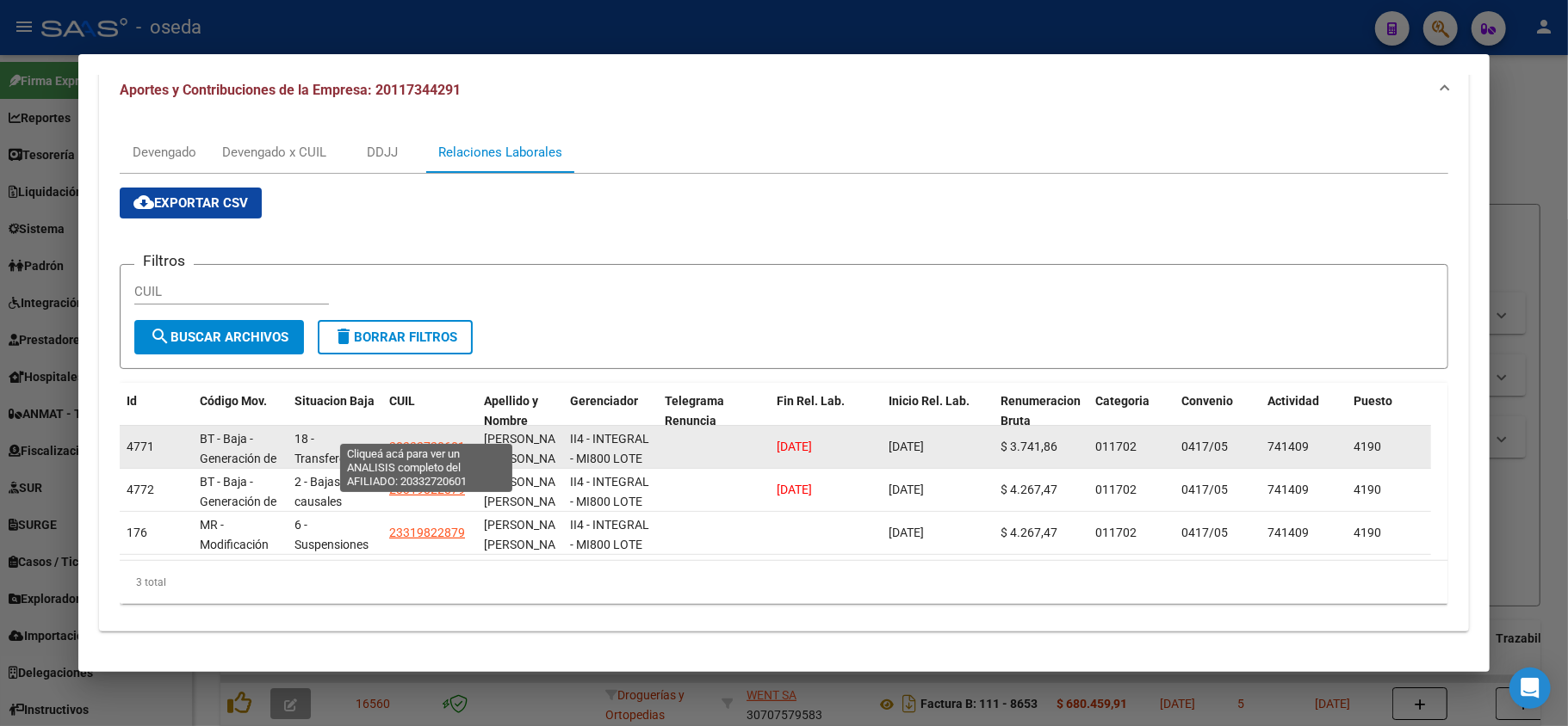
click at [420, 440] on span "20332720601" at bounding box center [426, 447] width 76 height 14
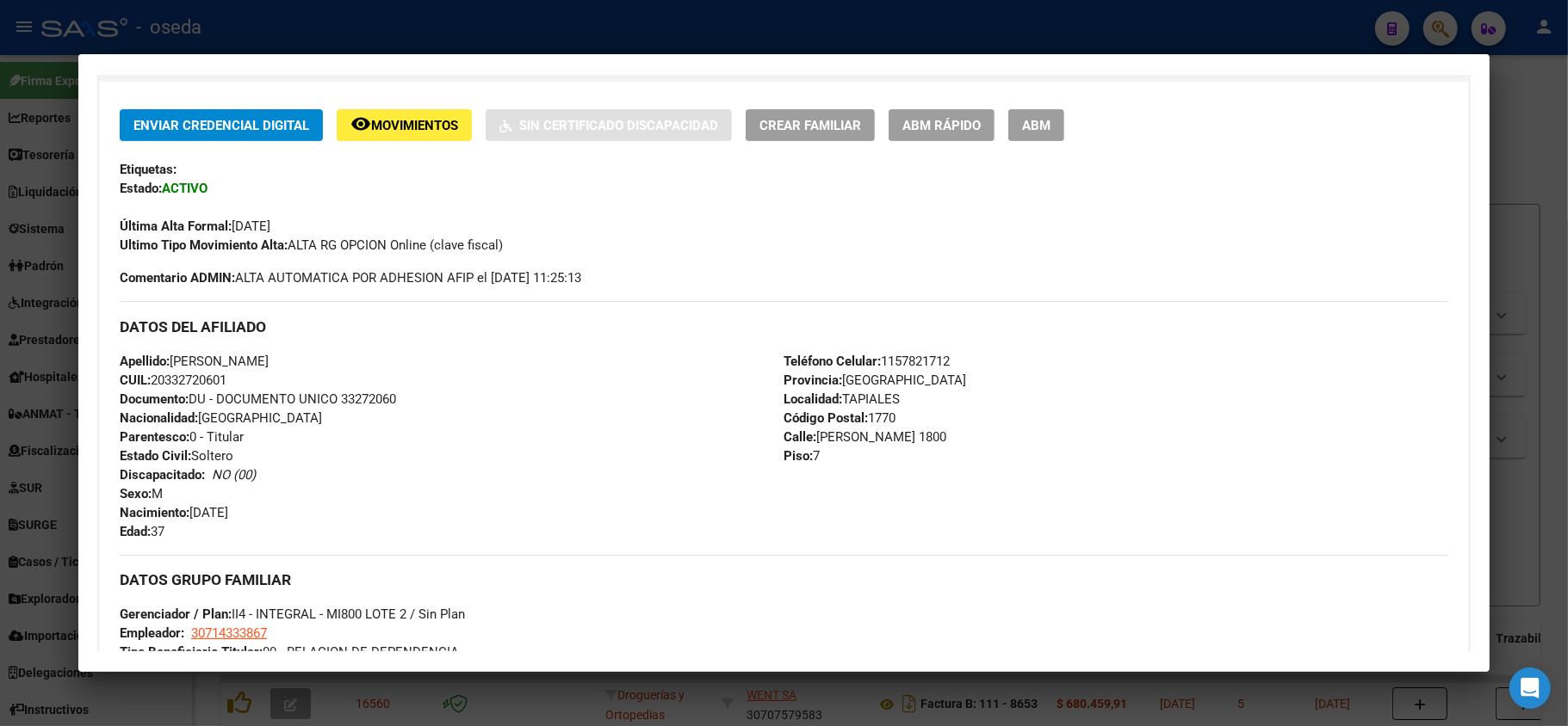
scroll to position [803, 0]
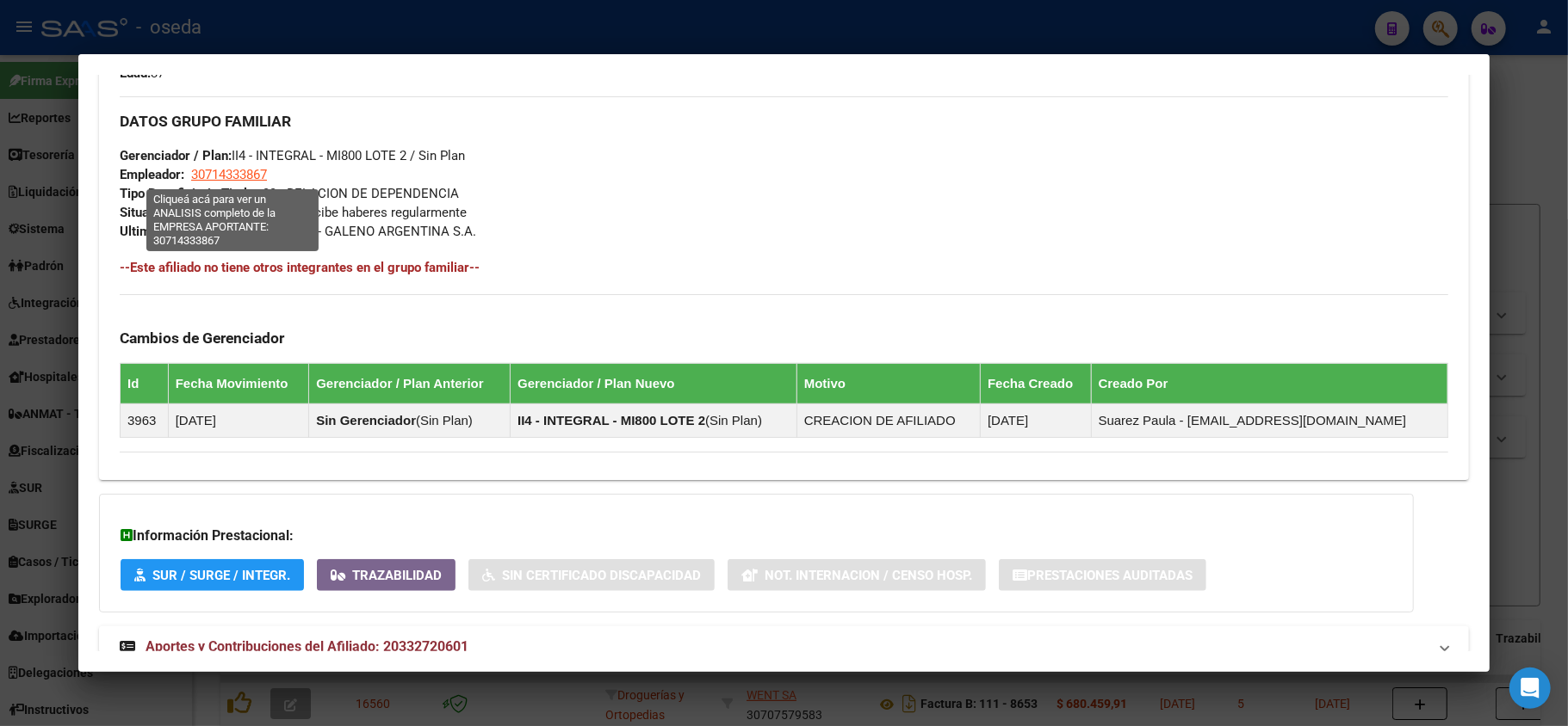
click at [229, 169] on span "30714333867" at bounding box center [228, 175] width 76 height 16
type textarea "30714333867"
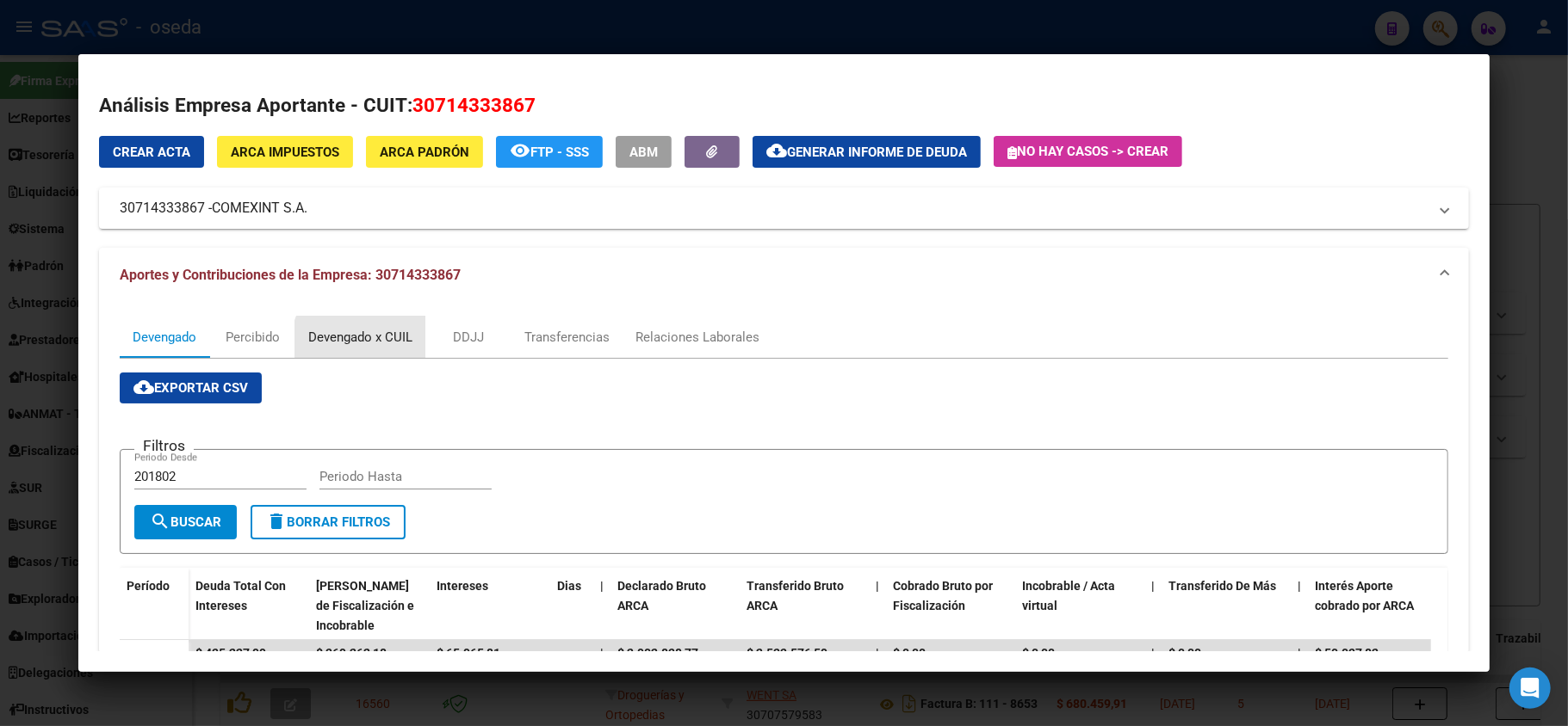
click at [363, 344] on div "Devengado x CUIL" at bounding box center [360, 337] width 104 height 19
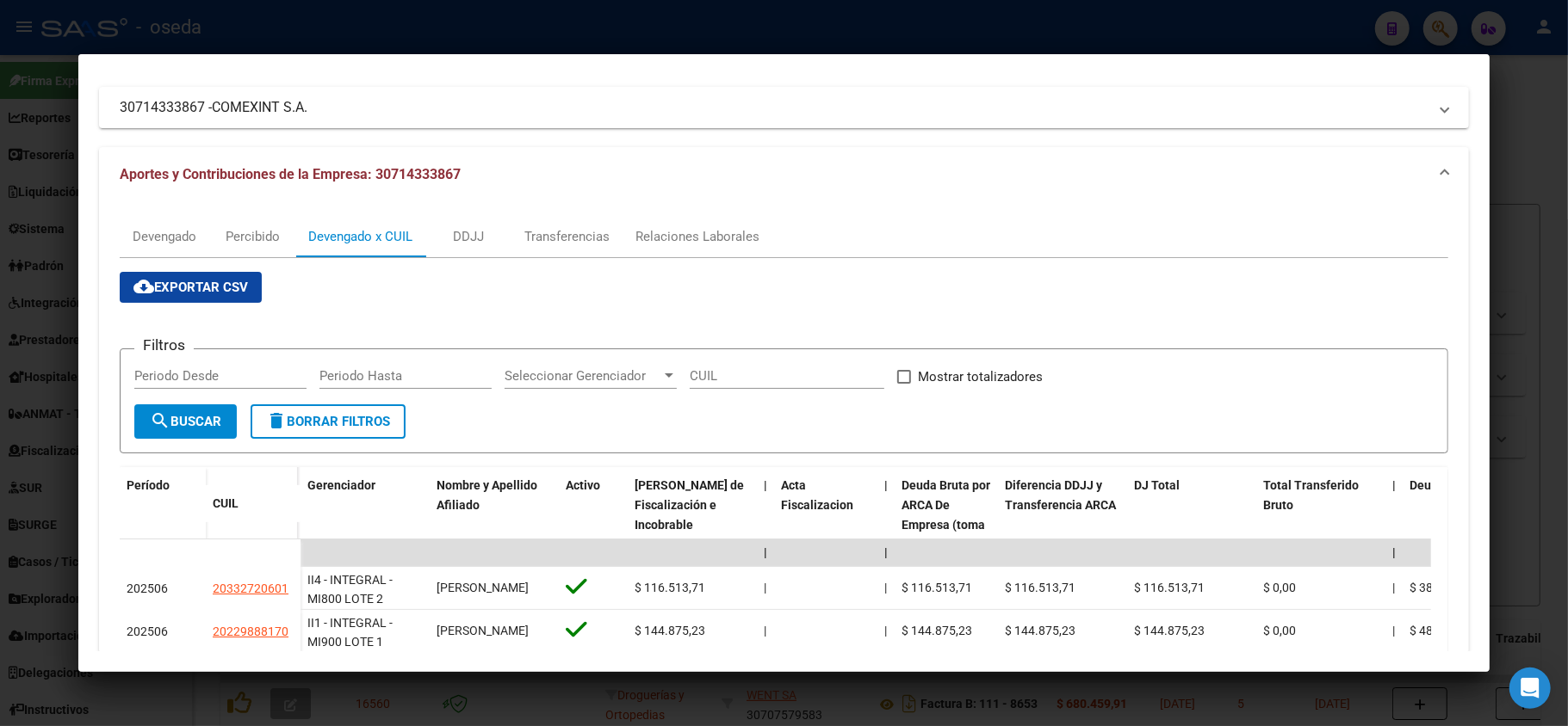
scroll to position [215, 0]
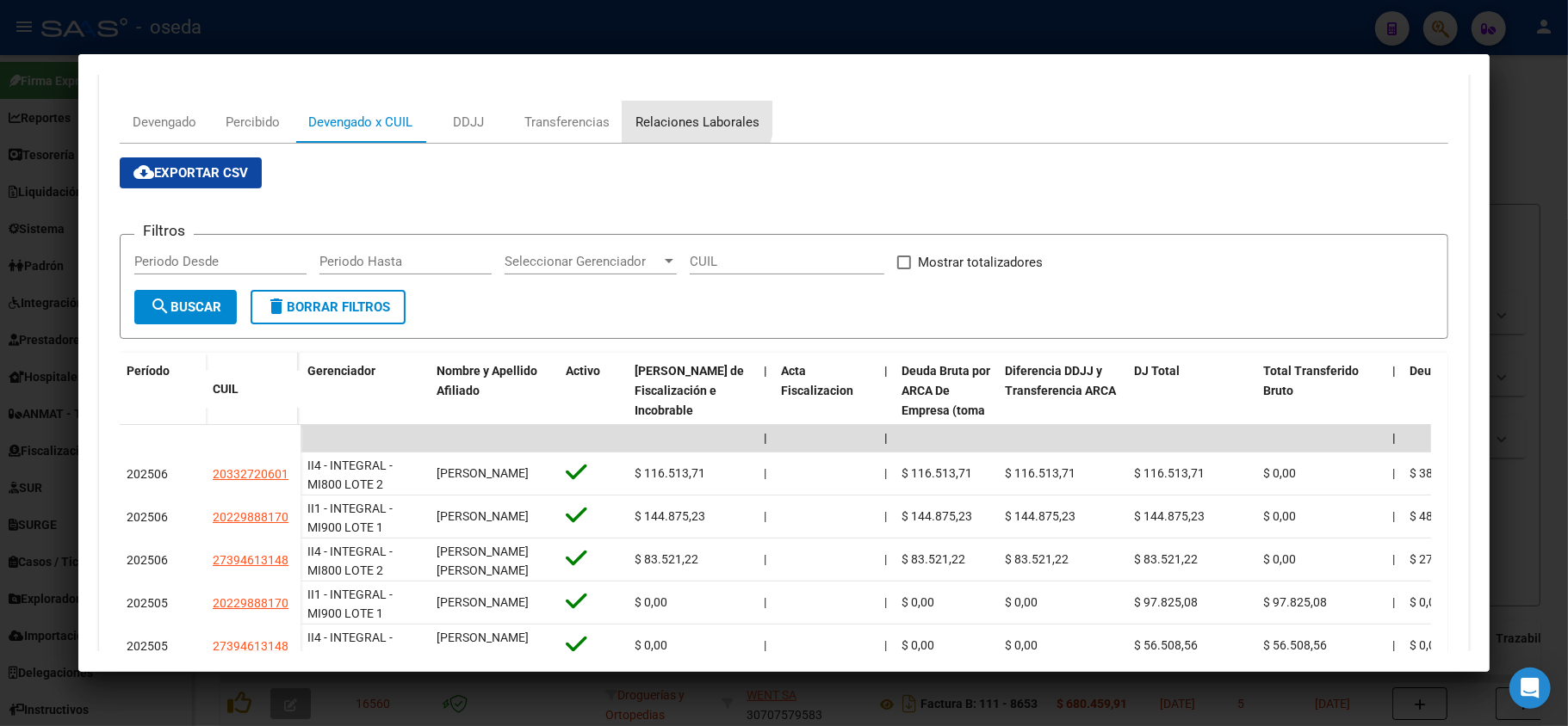
click at [669, 113] on div "Relaciones Laborales" at bounding box center [698, 122] width 124 height 19
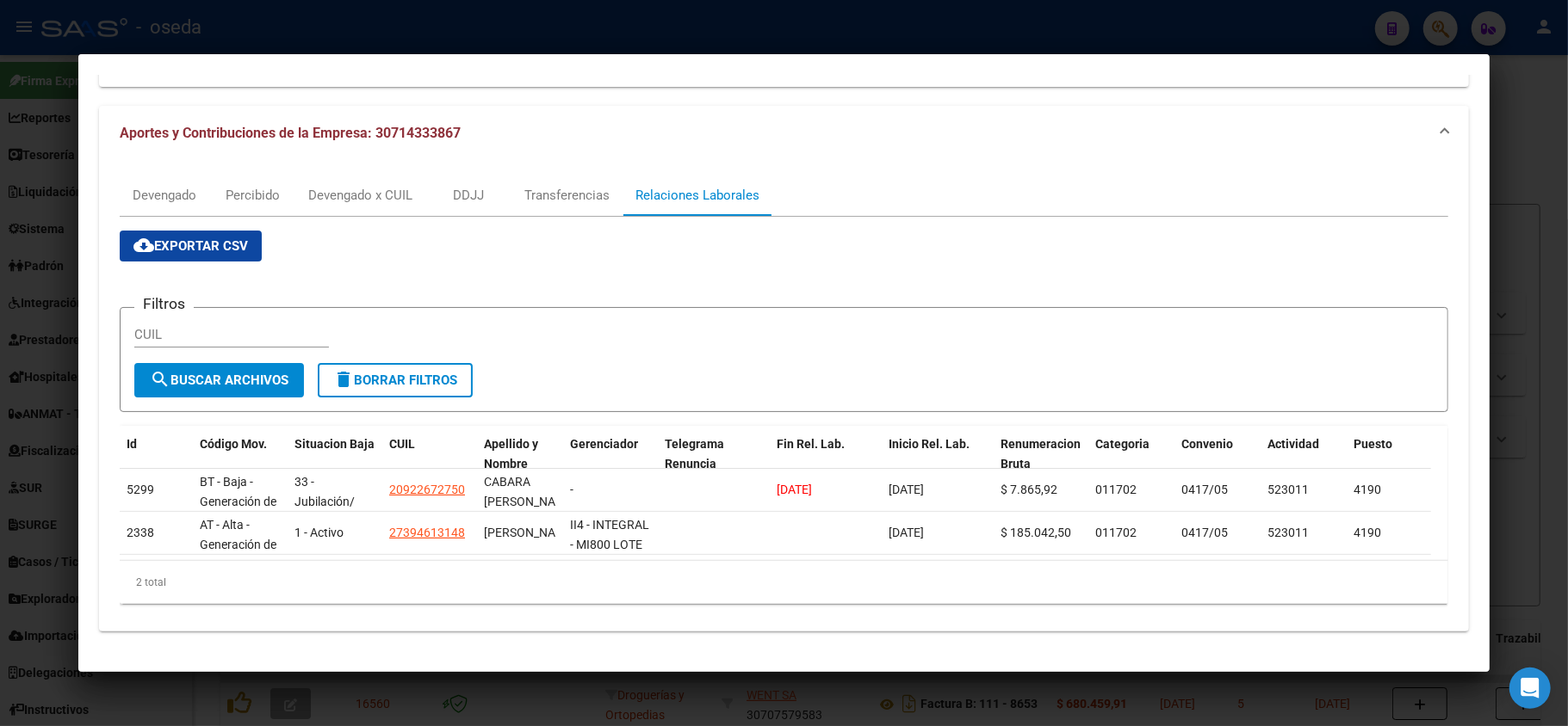
scroll to position [0, 0]
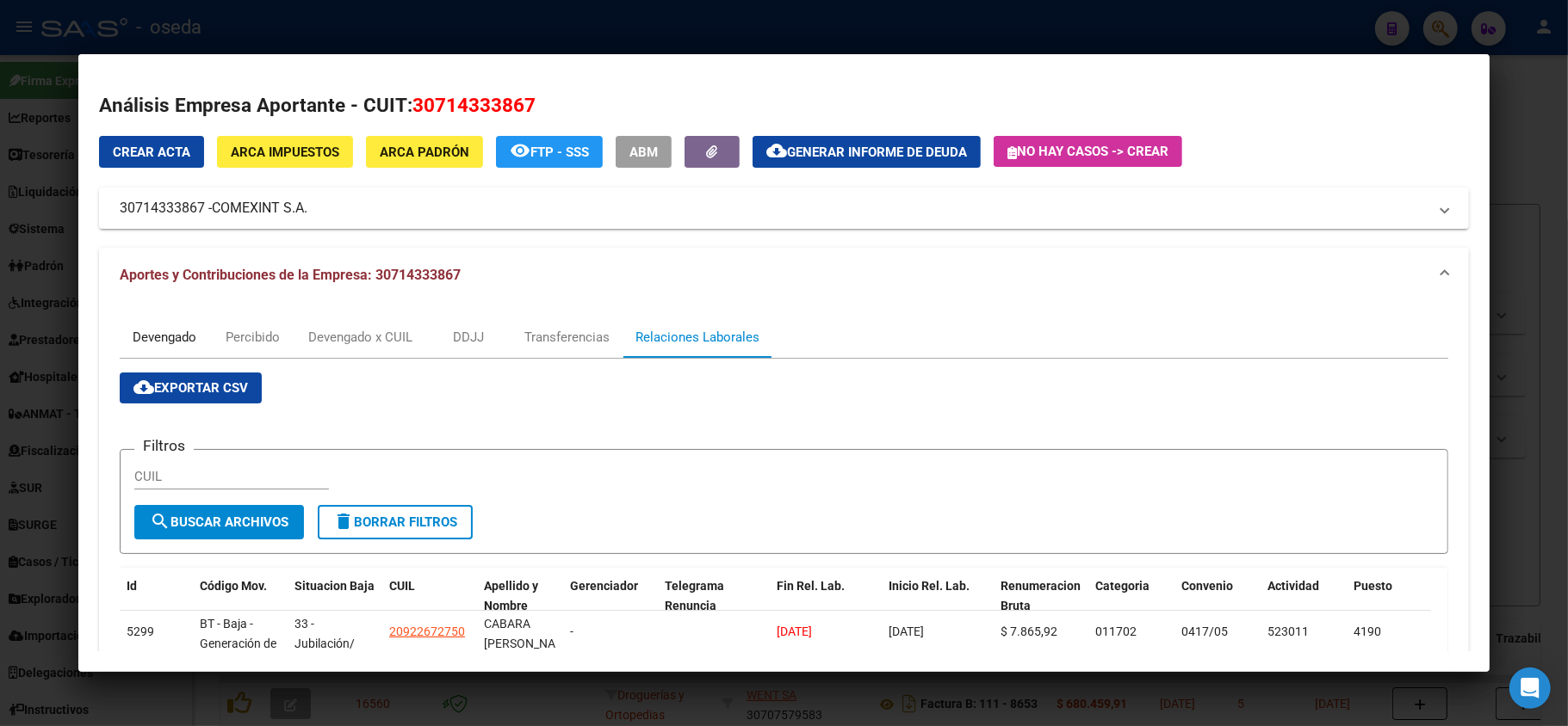
click at [143, 335] on div "Devengado" at bounding box center [165, 337] width 64 height 19
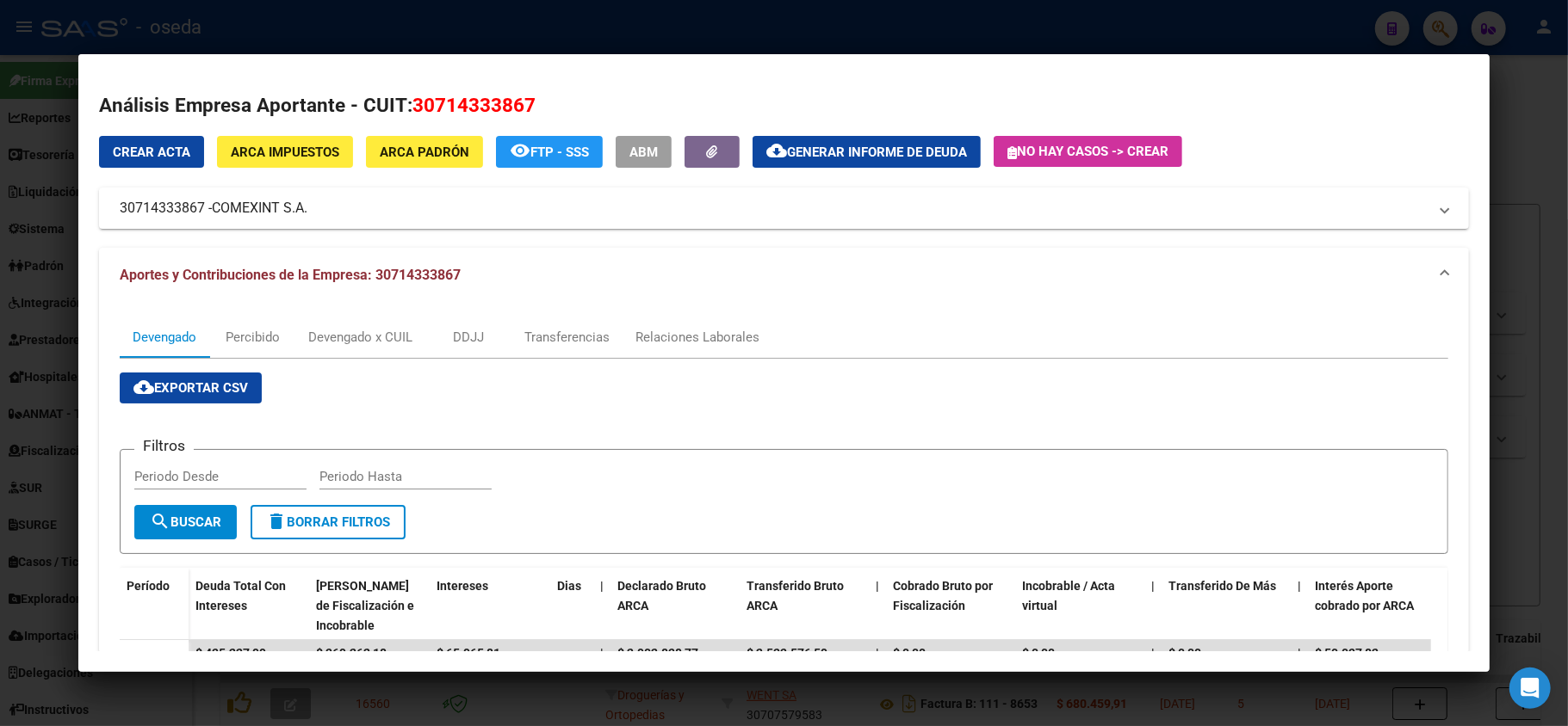
scroll to position [344, 0]
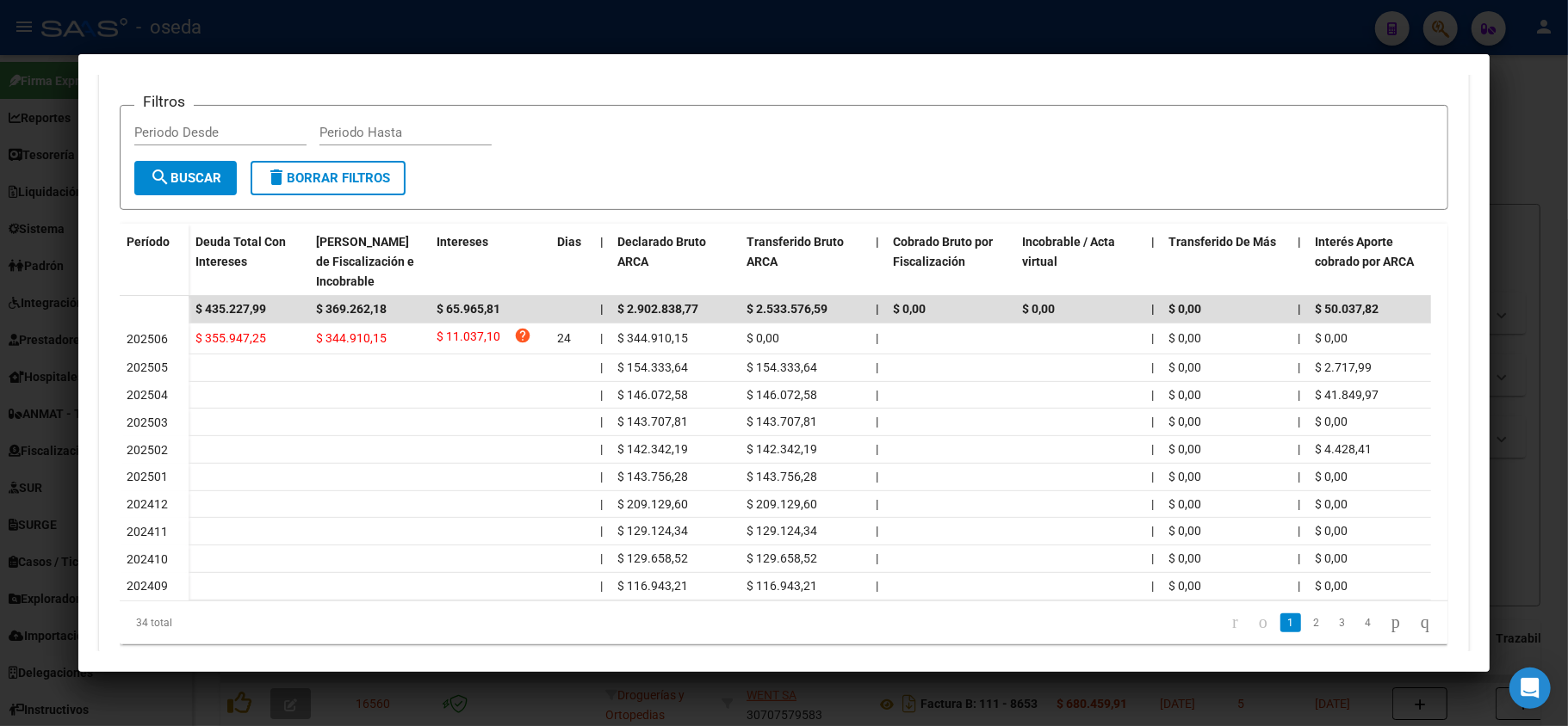
click at [0, 325] on div at bounding box center [784, 363] width 1568 height 726
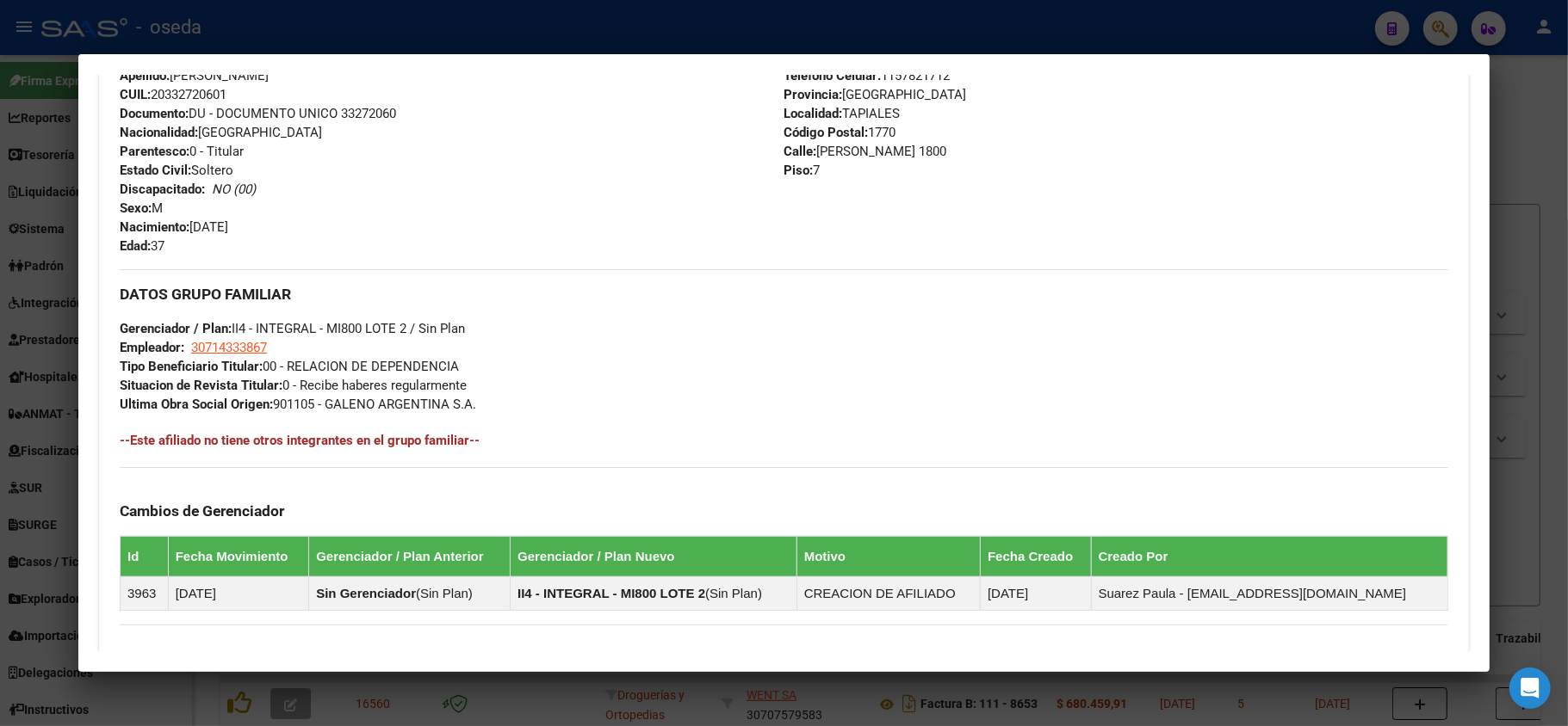
scroll to position [515, 0]
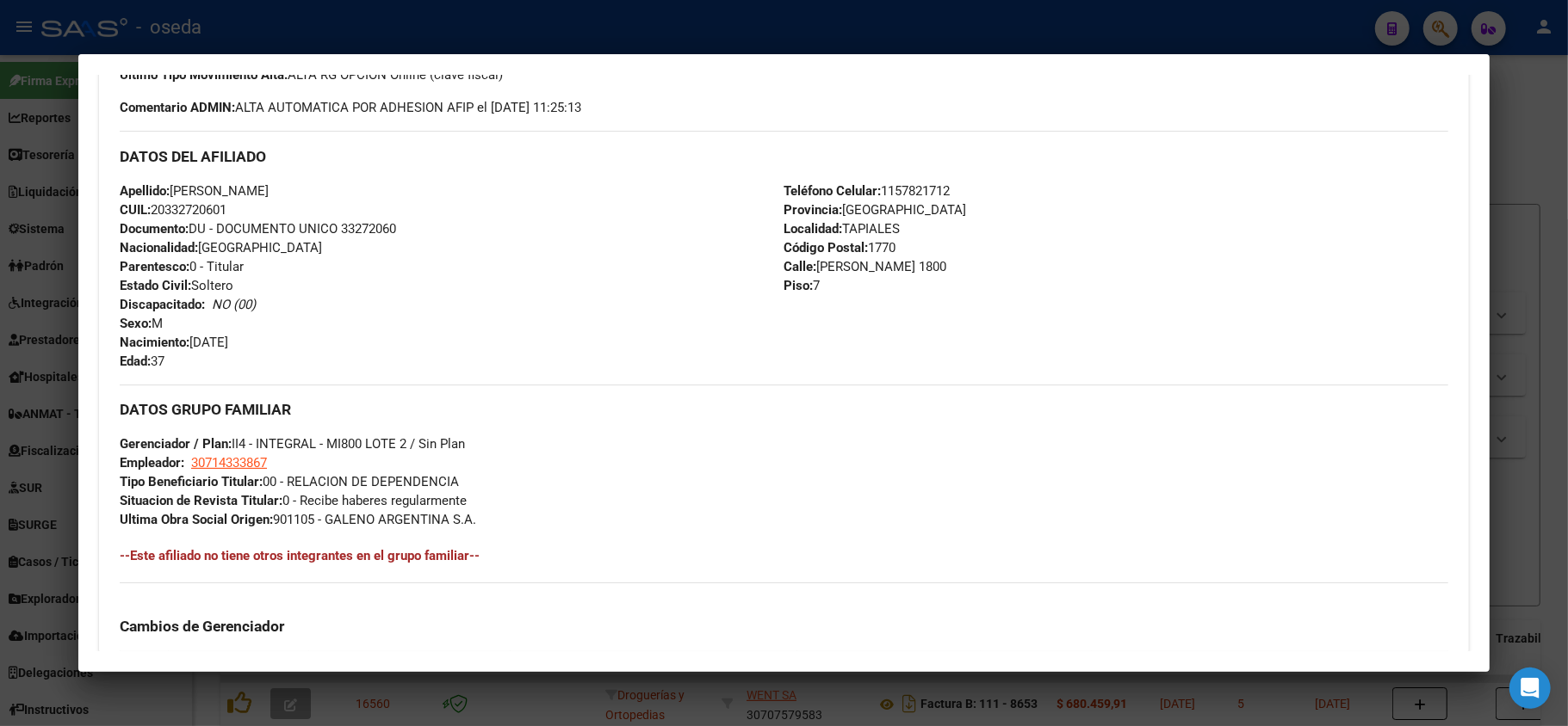
click at [301, 459] on div "DATOS GRUPO FAMILIAR Gerenciador / Plan: II4 - INTEGRAL - MI800 LOTE 2 / Sin Pl…" at bounding box center [784, 457] width 1329 height 145
click at [223, 464] on span "30714333867" at bounding box center [228, 463] width 76 height 16
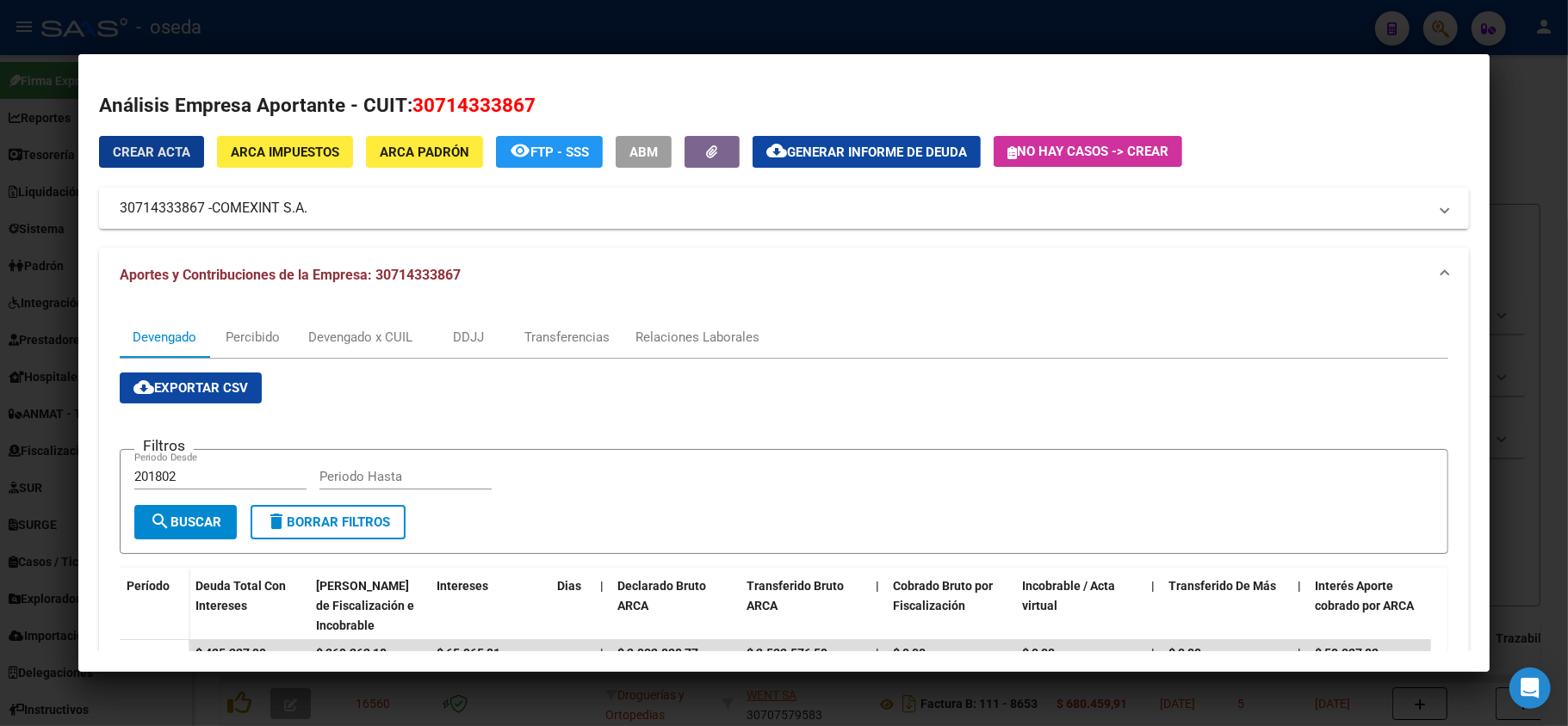
click at [542, 101] on h2 "Análisis Empresa Aportante - CUIT: 30714333867" at bounding box center [784, 106] width 1370 height 29
click at [477, 108] on span "30714333867" at bounding box center [474, 105] width 123 height 22
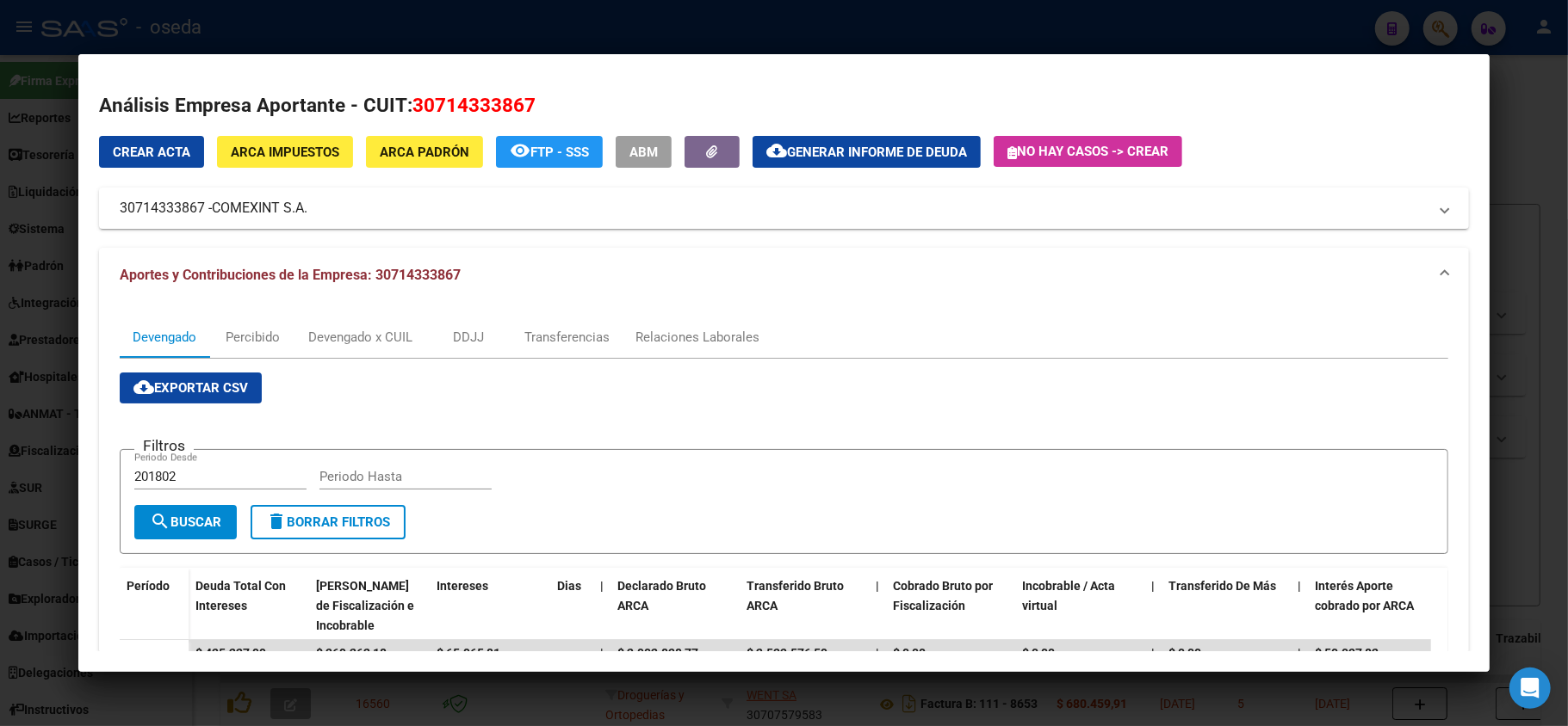
click at [476, 108] on span "30714333867" at bounding box center [474, 105] width 123 height 22
copy span "30714333867"
